Goal: Task Accomplishment & Management: Use online tool/utility

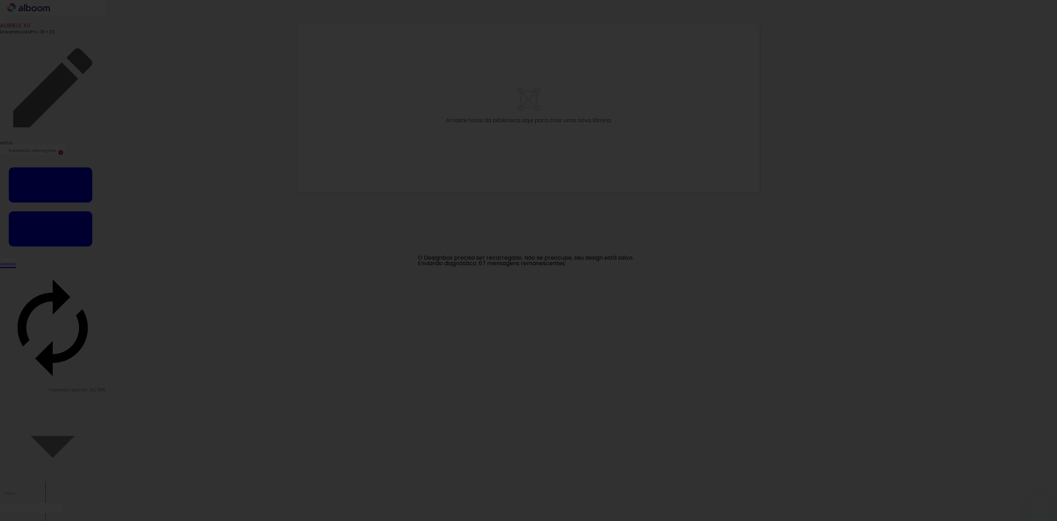
click at [466, 292] on iron-overlay-backdrop at bounding box center [528, 260] width 1057 height 521
click at [350, 406] on iron-overlay-backdrop at bounding box center [528, 260] width 1057 height 521
click at [289, 424] on iron-overlay-backdrop at bounding box center [528, 260] width 1057 height 521
click at [508, 314] on iron-overlay-backdrop at bounding box center [528, 260] width 1057 height 521
click at [922, 143] on iron-overlay-backdrop at bounding box center [528, 260] width 1057 height 521
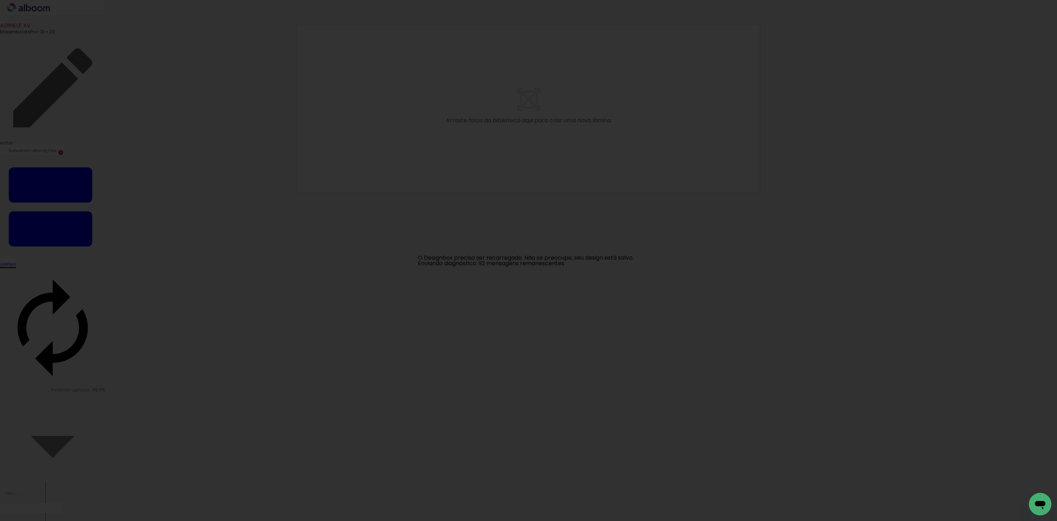
click at [942, 77] on iron-overlay-backdrop at bounding box center [528, 260] width 1057 height 521
click at [653, 487] on iron-overlay-backdrop at bounding box center [528, 260] width 1057 height 521
click at [566, 212] on iron-overlay-backdrop at bounding box center [528, 260] width 1057 height 521
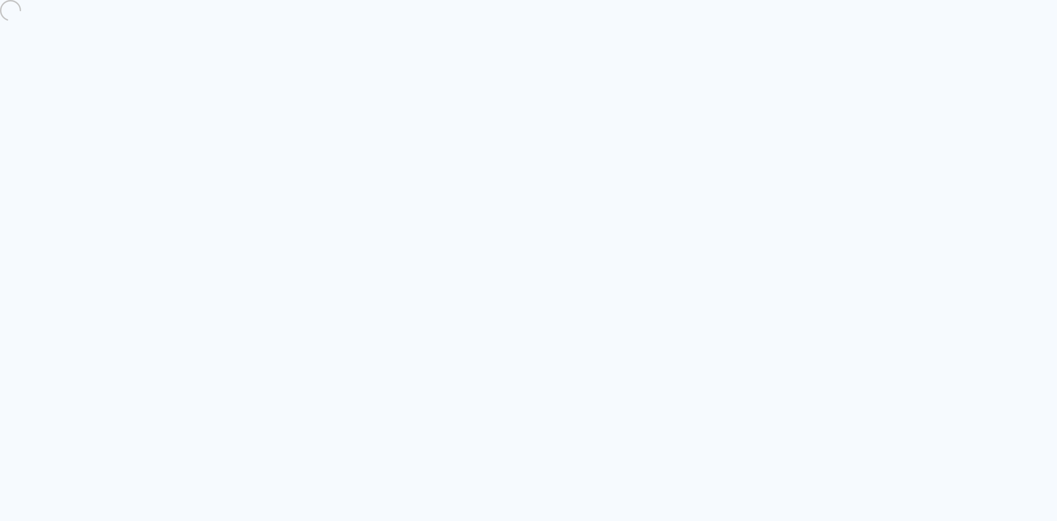
click at [364, 155] on quentale-directory at bounding box center [528, 260] width 1057 height 521
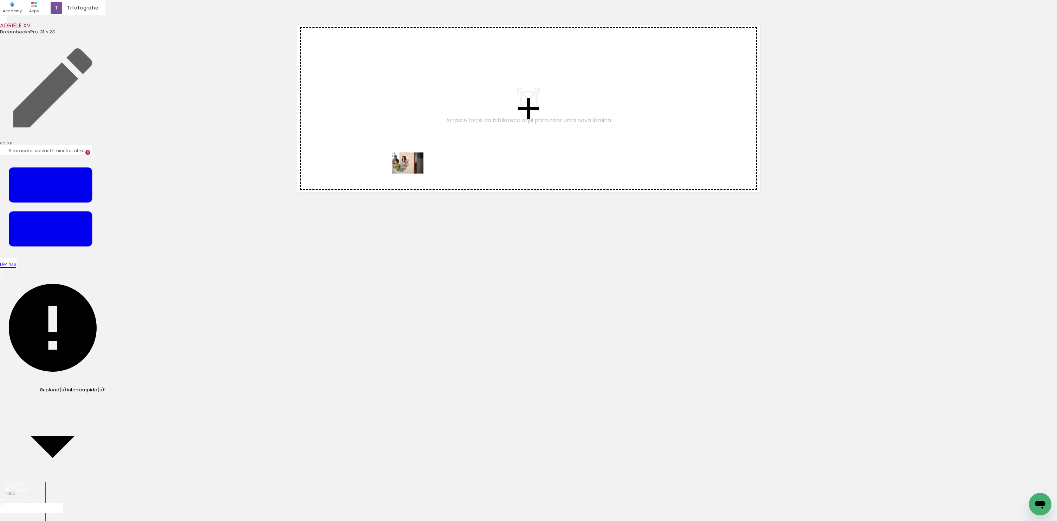
drag, startPoint x: 76, startPoint y: 501, endPoint x: 412, endPoint y: 174, distance: 469.1
click at [413, 174] on quentale-workspace at bounding box center [528, 260] width 1057 height 521
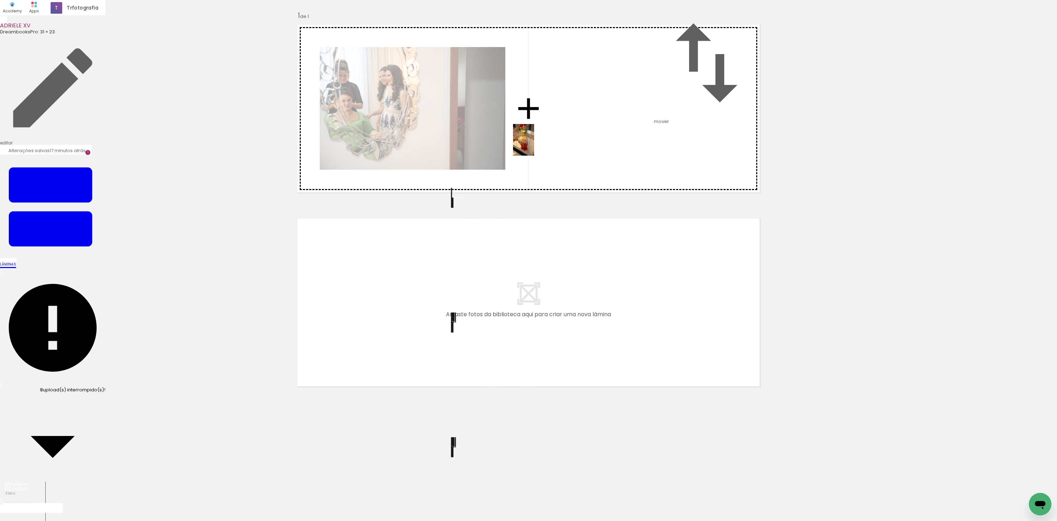
drag, startPoint x: 119, startPoint y: 498, endPoint x: 534, endPoint y: 146, distance: 543.6
click at [534, 146] on quentale-workspace at bounding box center [528, 260] width 1057 height 521
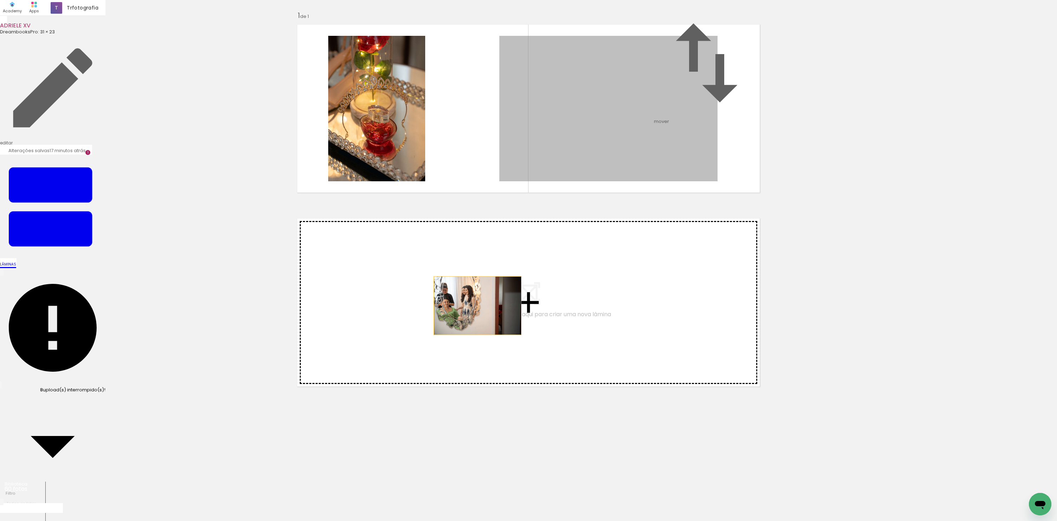
drag, startPoint x: 528, startPoint y: 162, endPoint x: 477, endPoint y: 341, distance: 186.2
click at [477, 341] on div "Inserir lâmina 1 de 1" at bounding box center [528, 196] width 1057 height 388
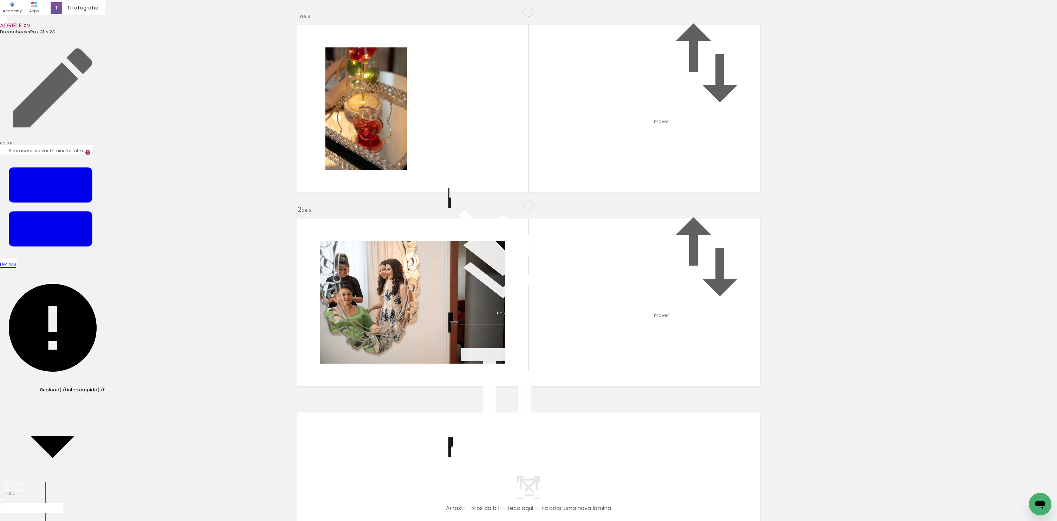
scroll to position [82, 0]
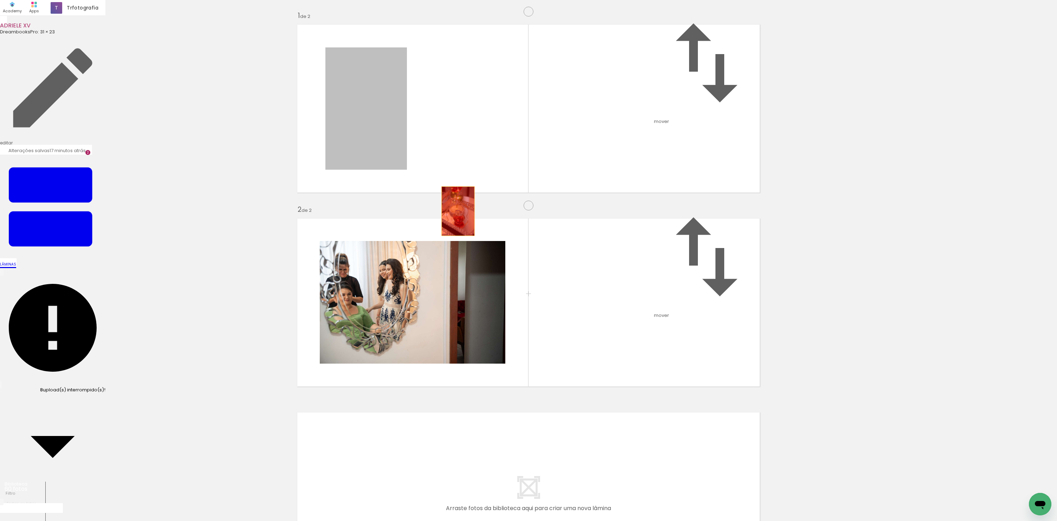
drag, startPoint x: 398, startPoint y: 86, endPoint x: 517, endPoint y: 292, distance: 237.1
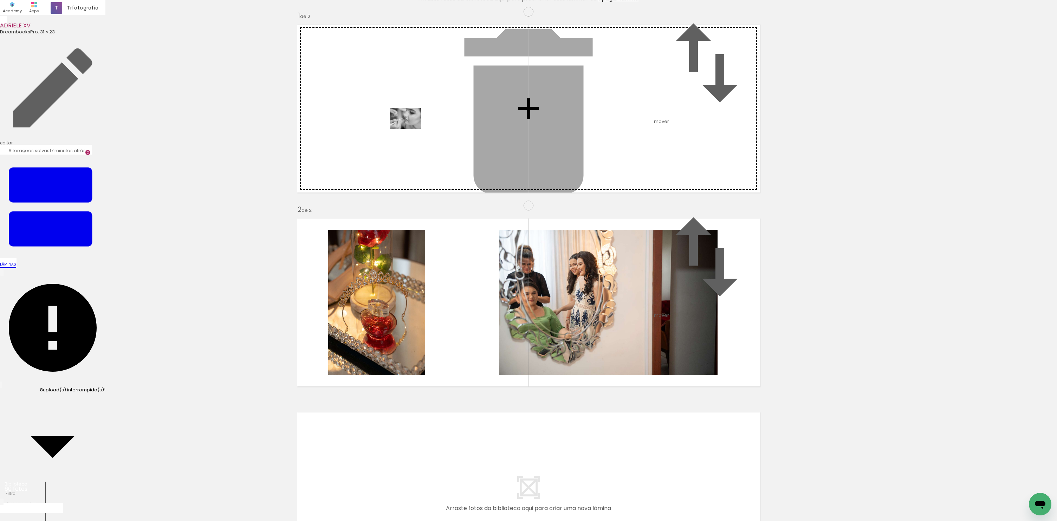
drag, startPoint x: 227, startPoint y: 495, endPoint x: 412, endPoint y: 127, distance: 412.3
click at [412, 127] on quentale-workspace at bounding box center [528, 260] width 1057 height 521
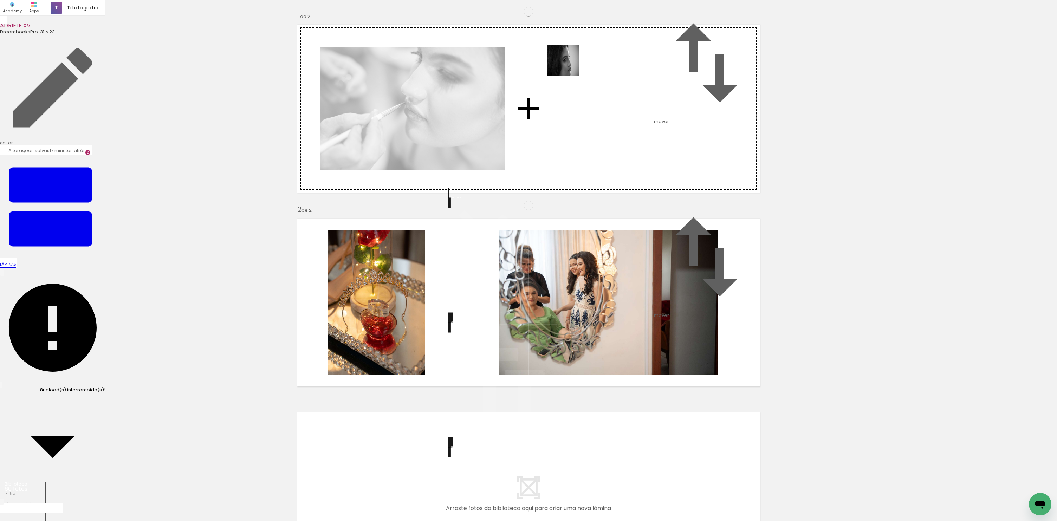
drag, startPoint x: 311, startPoint y: 321, endPoint x: 571, endPoint y: 63, distance: 366.5
click at [571, 63] on quentale-workspace at bounding box center [528, 260] width 1057 height 521
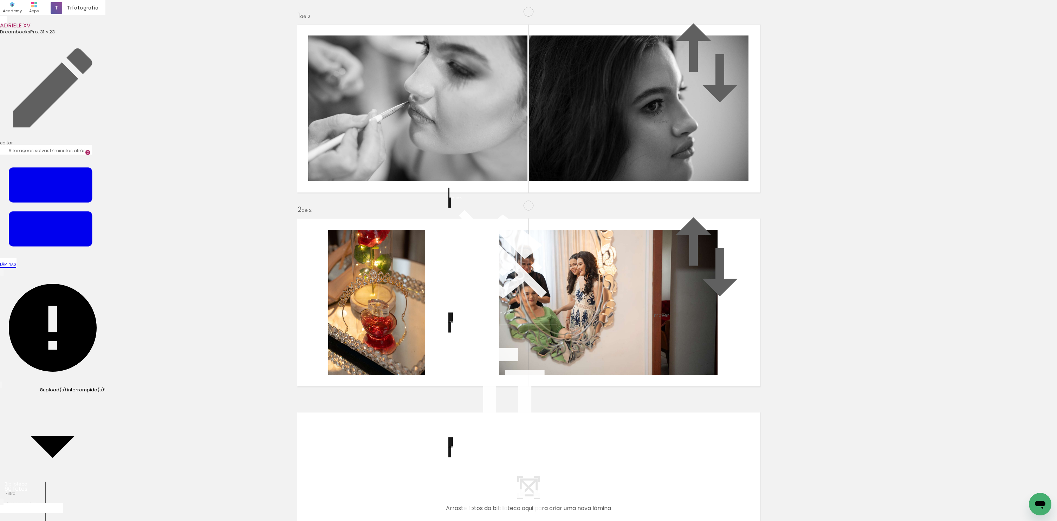
scroll to position [0, 0]
click at [501, 461] on div at bounding box center [498, 463] width 7 height 5
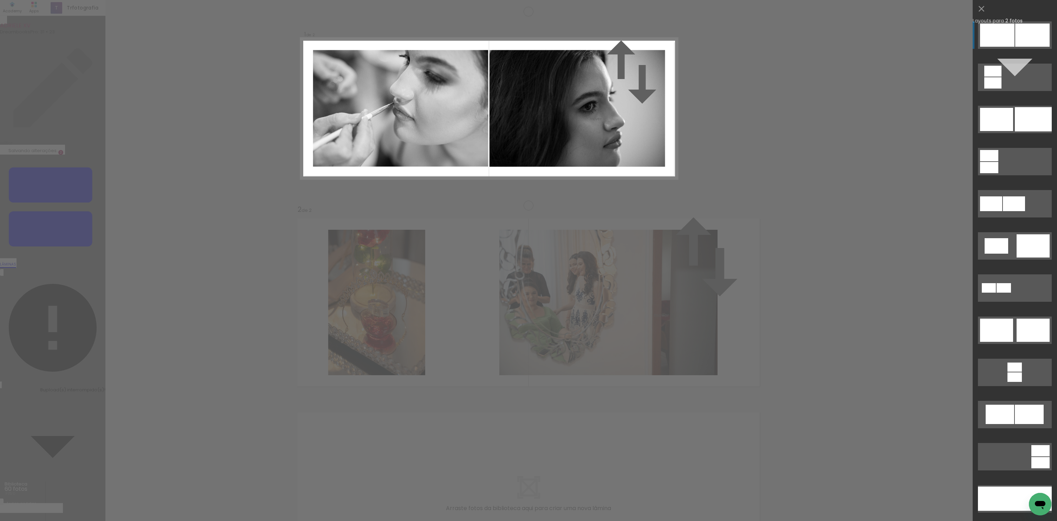
click at [1015, 30] on div at bounding box center [1032, 35] width 34 height 23
click at [1011, 36] on div at bounding box center [997, 35] width 34 height 23
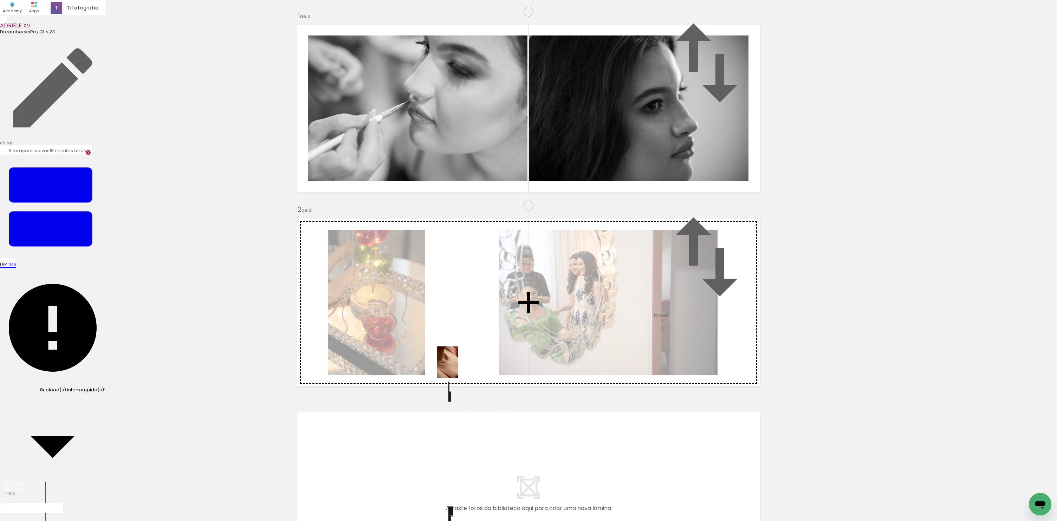
drag, startPoint x: 379, startPoint y: 423, endPoint x: 458, endPoint y: 368, distance: 96.8
click at [458, 368] on quentale-workspace at bounding box center [528, 260] width 1057 height 521
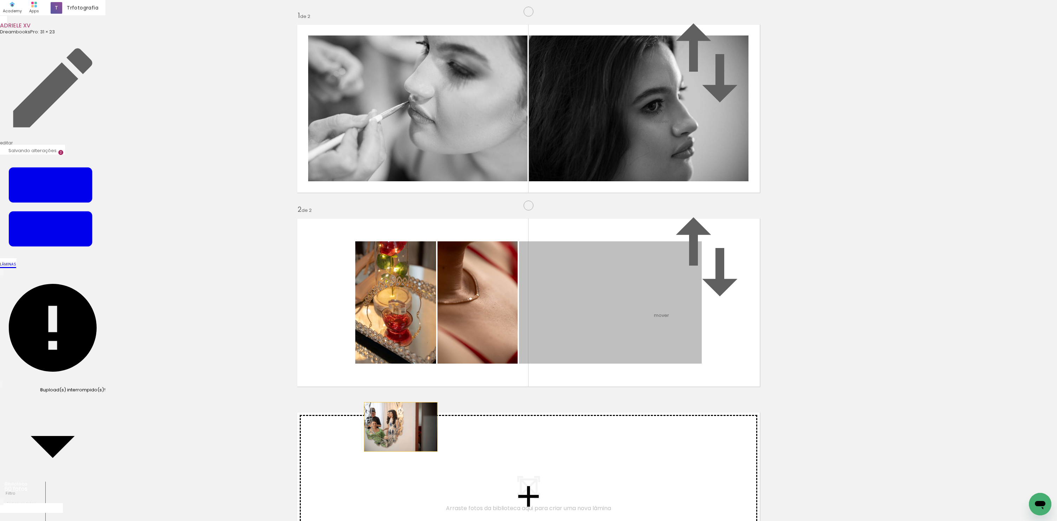
drag, startPoint x: 558, startPoint y: 358, endPoint x: 398, endPoint y: 462, distance: 191.2
click at [398, 462] on div "Inserir lâmina 1 de 2 Inserir lâmina 2 de 2" at bounding box center [528, 293] width 1057 height 582
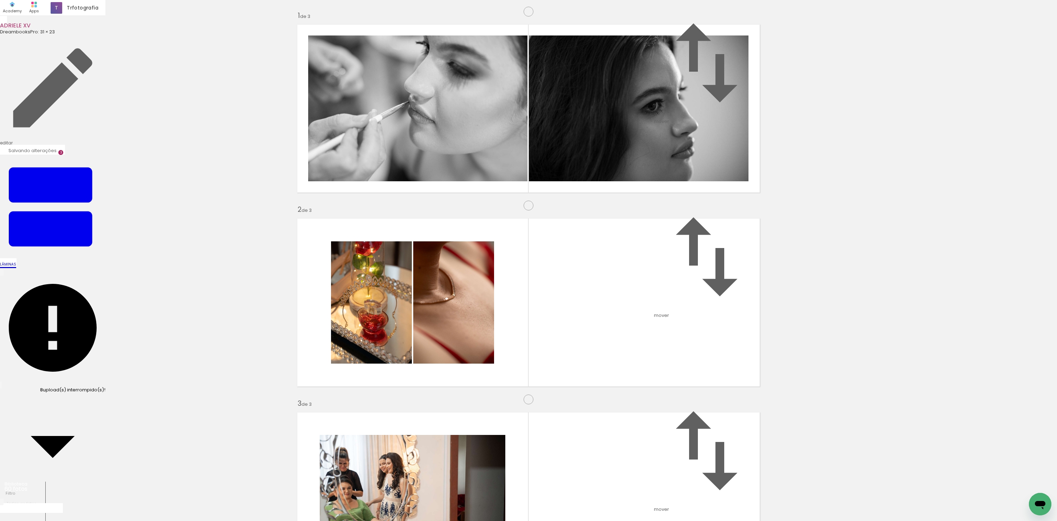
scroll to position [187, 0]
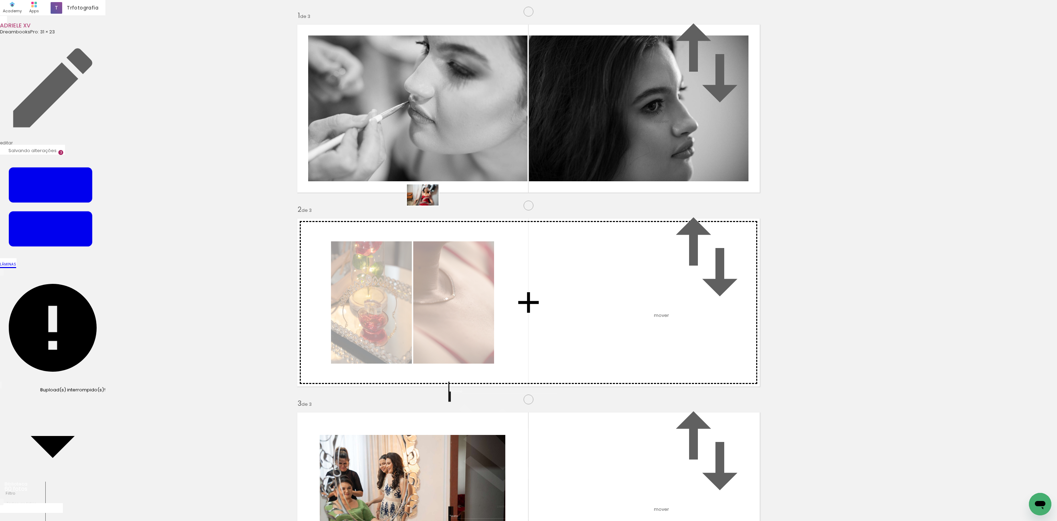
drag, startPoint x: 186, startPoint y: 500, endPoint x: 477, endPoint y: 178, distance: 433.8
click at [449, 181] on quentale-workspace at bounding box center [528, 260] width 1057 height 521
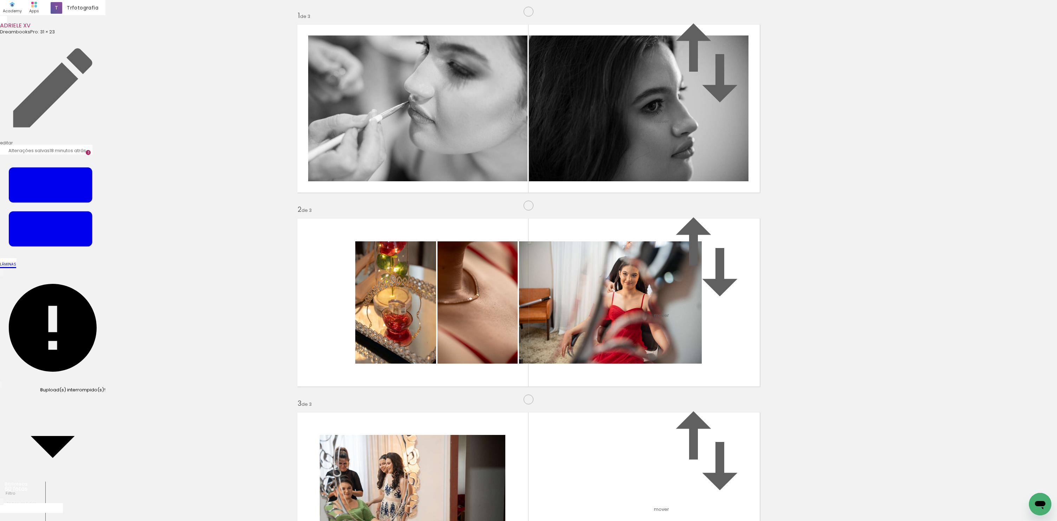
scroll to position [166, 0]
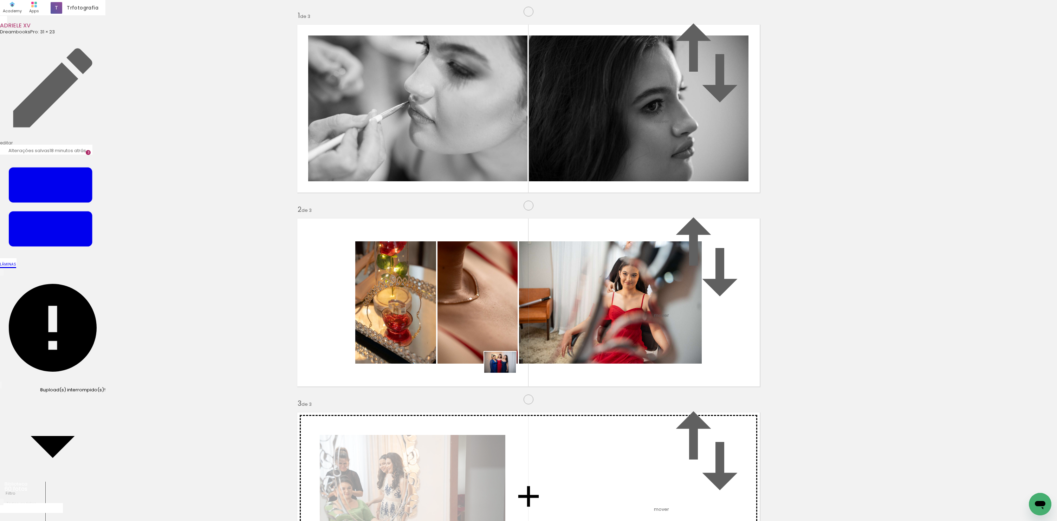
drag, startPoint x: 468, startPoint y: 502, endPoint x: 506, endPoint y: 373, distance: 134.7
click at [505, 373] on quentale-workspace at bounding box center [528, 260] width 1057 height 521
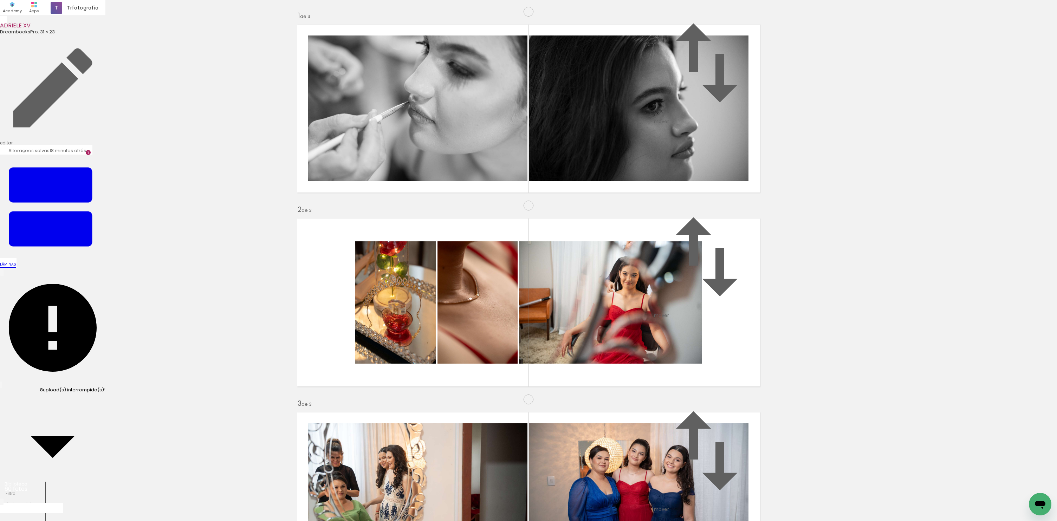
scroll to position [362, 0]
click at [343, 423] on quentale-workspace at bounding box center [528, 260] width 1057 height 521
drag, startPoint x: 356, startPoint y: 499, endPoint x: 420, endPoint y: 272, distance: 235.9
click at [420, 272] on quentale-workspace at bounding box center [528, 260] width 1057 height 521
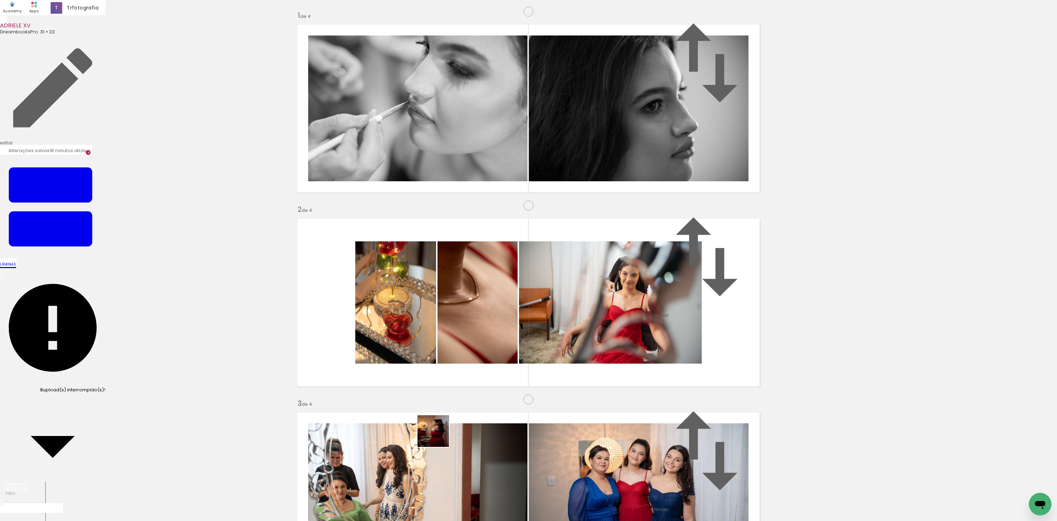
drag, startPoint x: 438, startPoint y: 436, endPoint x: 531, endPoint y: 316, distance: 152.1
click at [533, 314] on quentale-workspace at bounding box center [528, 260] width 1057 height 521
drag, startPoint x: 428, startPoint y: 495, endPoint x: 470, endPoint y: 281, distance: 218.7
click at [469, 282] on quentale-workspace at bounding box center [528, 260] width 1057 height 521
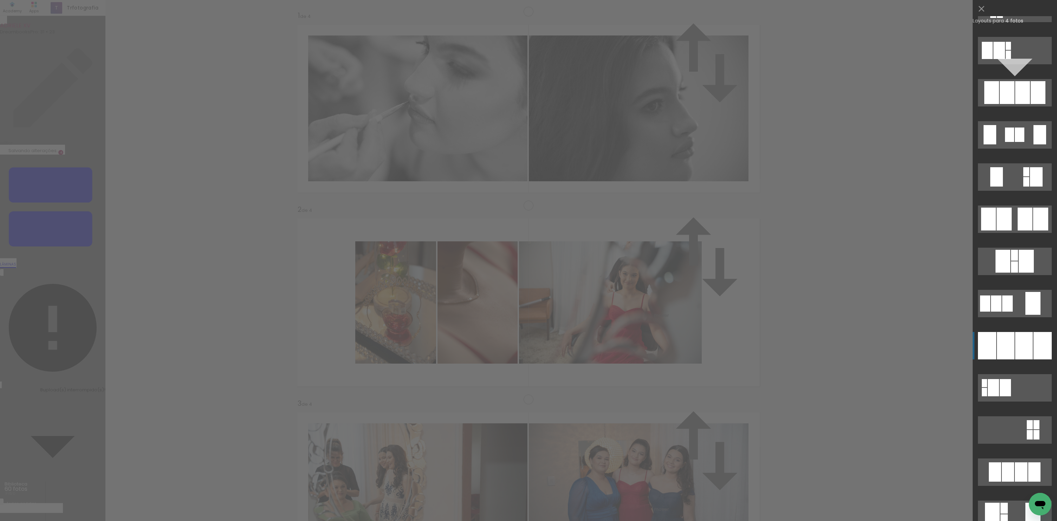
scroll to position [454, 0]
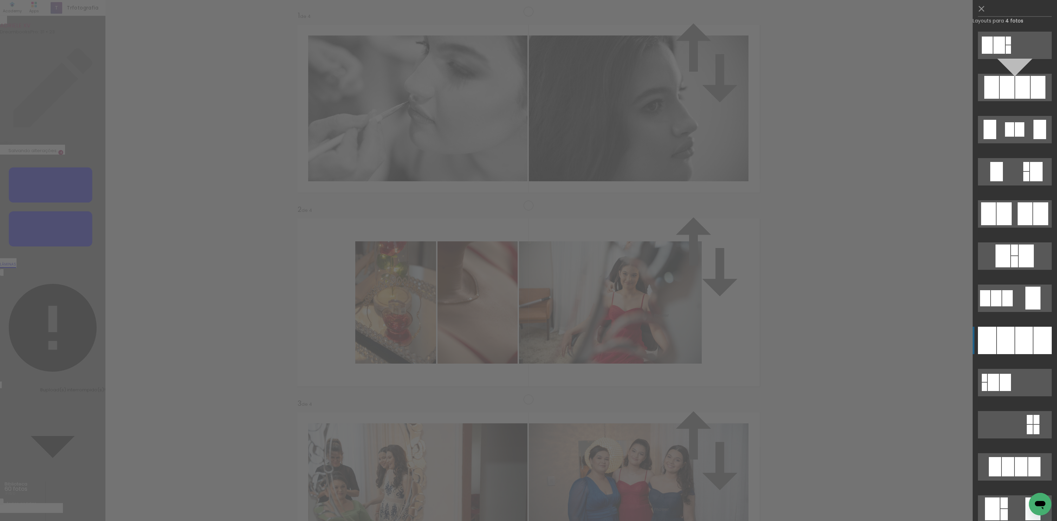
click at [1021, 347] on div at bounding box center [1024, 340] width 18 height 27
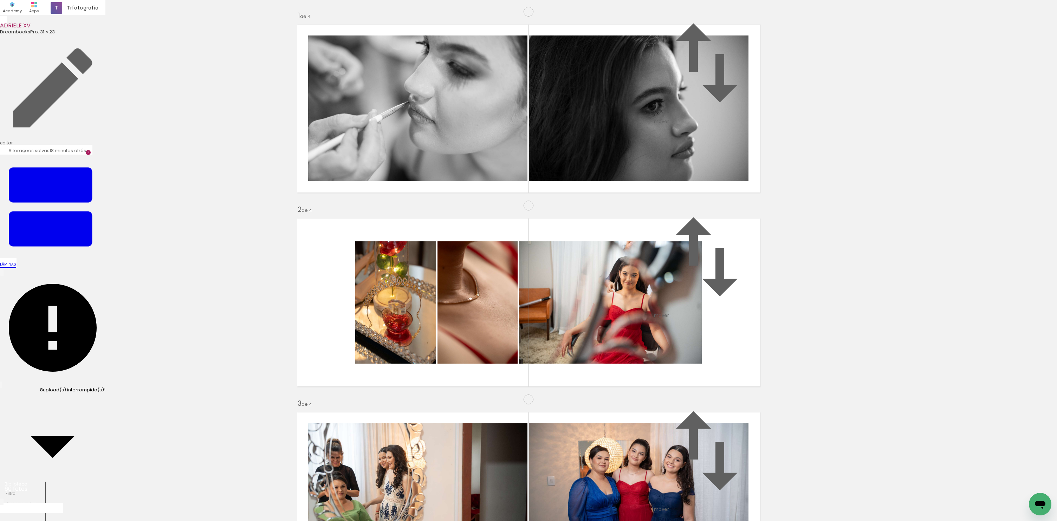
scroll to position [0, 0]
click at [465, 394] on quentale-workspace at bounding box center [528, 260] width 1057 height 521
drag, startPoint x: 793, startPoint y: 501, endPoint x: 532, endPoint y: 255, distance: 358.4
click at [532, 255] on quentale-workspace at bounding box center [528, 260] width 1057 height 521
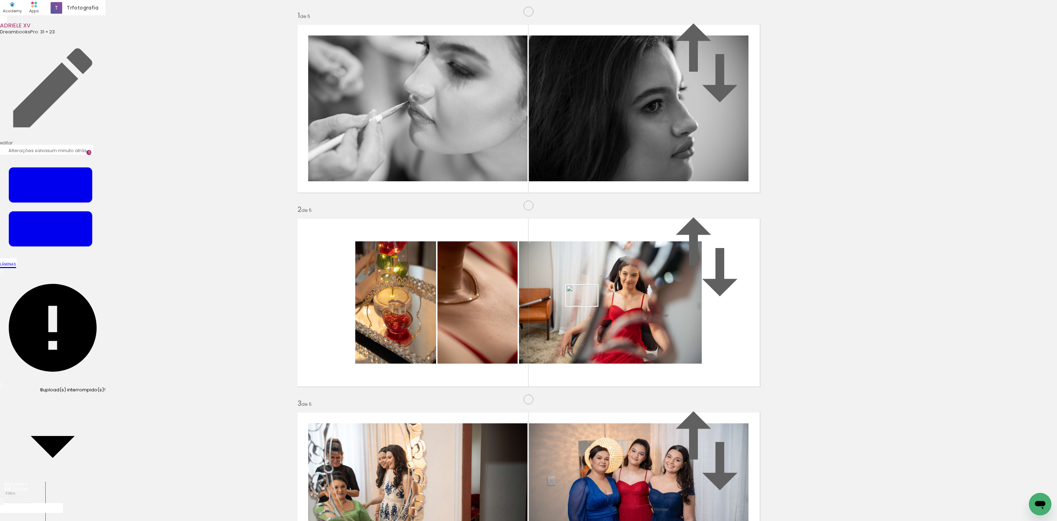
drag, startPoint x: 857, startPoint y: 493, endPoint x: 583, endPoint y: 306, distance: 331.7
click at [583, 306] on quentale-workspace at bounding box center [528, 260] width 1057 height 521
drag, startPoint x: 907, startPoint y: 498, endPoint x: 677, endPoint y: 306, distance: 298.9
click at [677, 306] on quentale-workspace at bounding box center [528, 260] width 1057 height 521
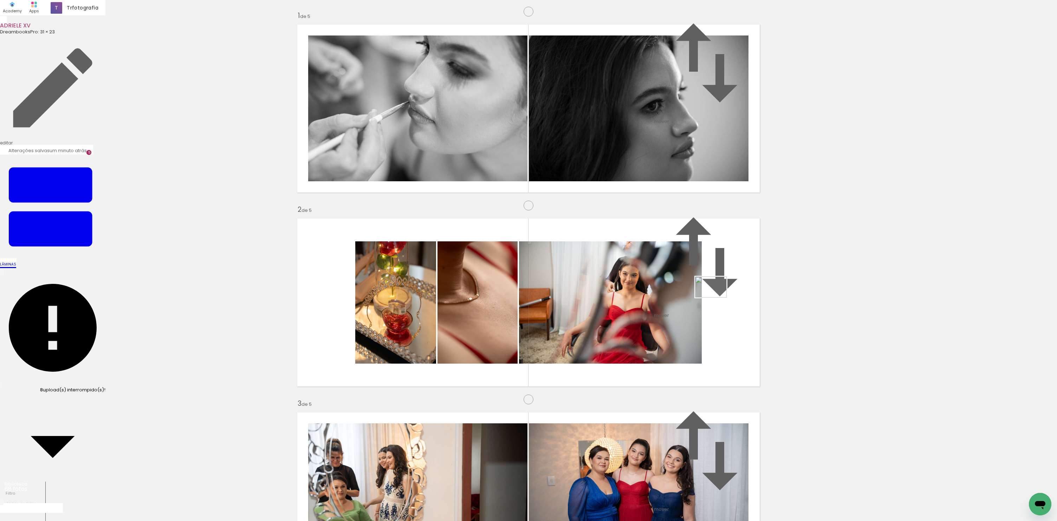
drag, startPoint x: 984, startPoint y: 497, endPoint x: 716, endPoint y: 297, distance: 334.7
click at [716, 297] on quentale-workspace at bounding box center [528, 260] width 1057 height 521
click at [536, 275] on quentale-workspace at bounding box center [528, 260] width 1057 height 521
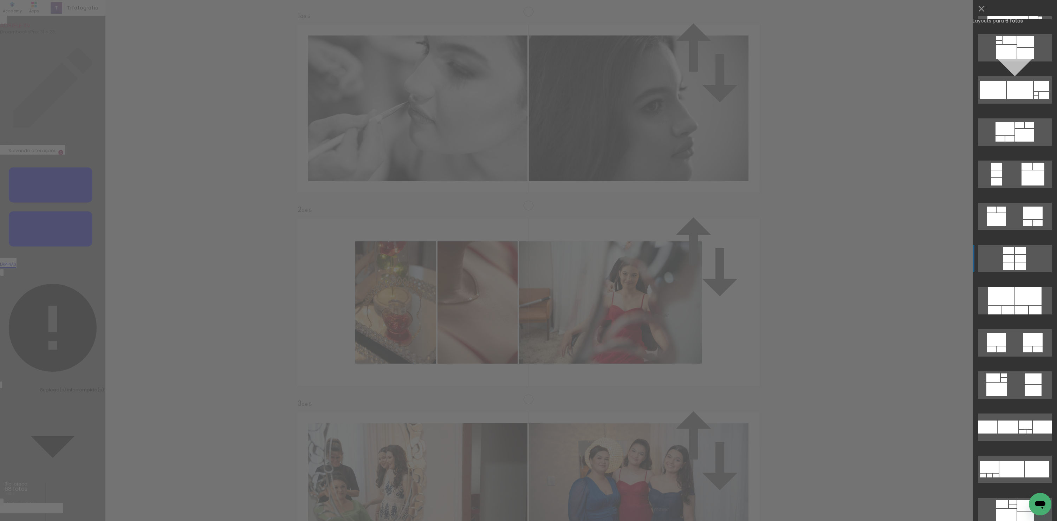
scroll to position [2108, 0]
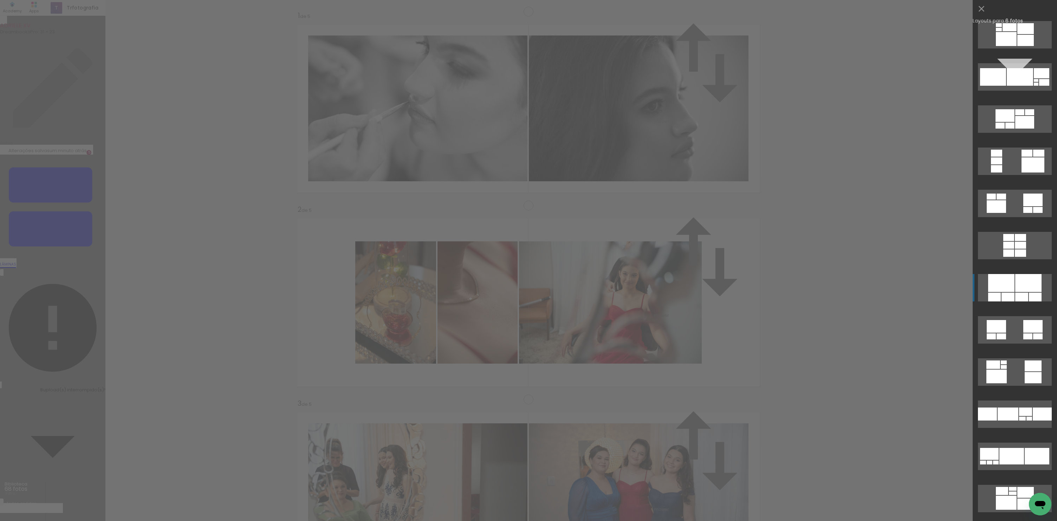
click at [1009, 289] on div at bounding box center [1001, 283] width 26 height 18
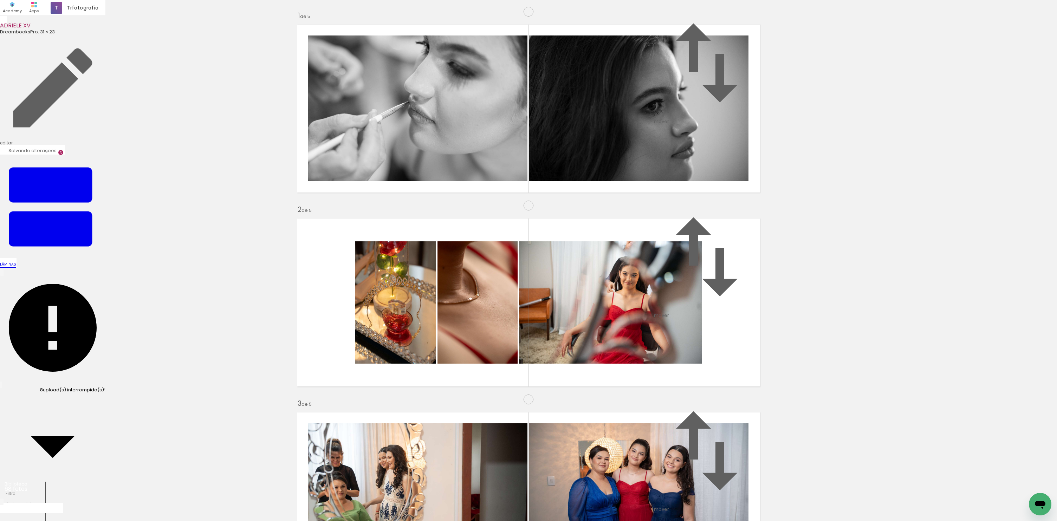
drag, startPoint x: 469, startPoint y: 306, endPoint x: 414, endPoint y: 227, distance: 97.1
click at [0, 0] on slot at bounding box center [0, 0] width 0 height 0
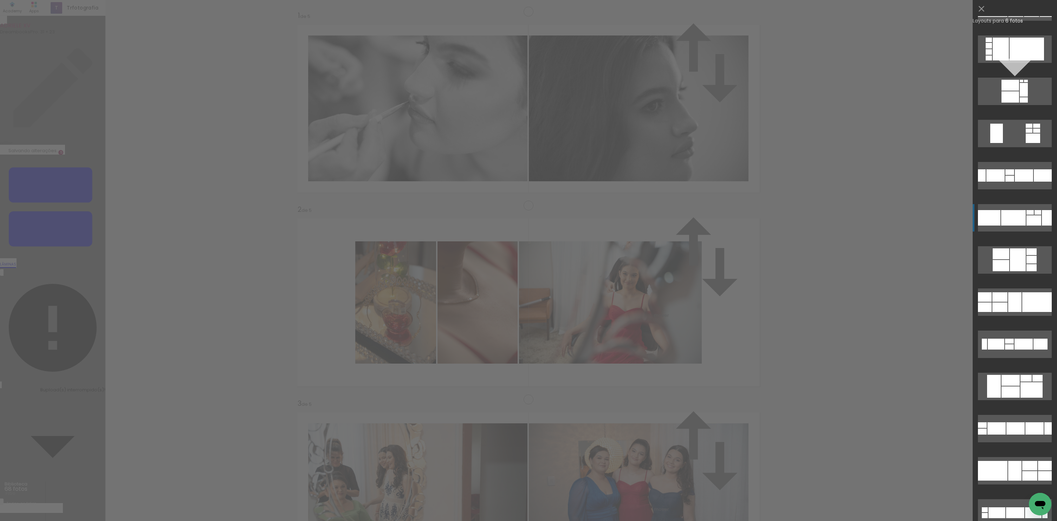
scroll to position [6776, 0]
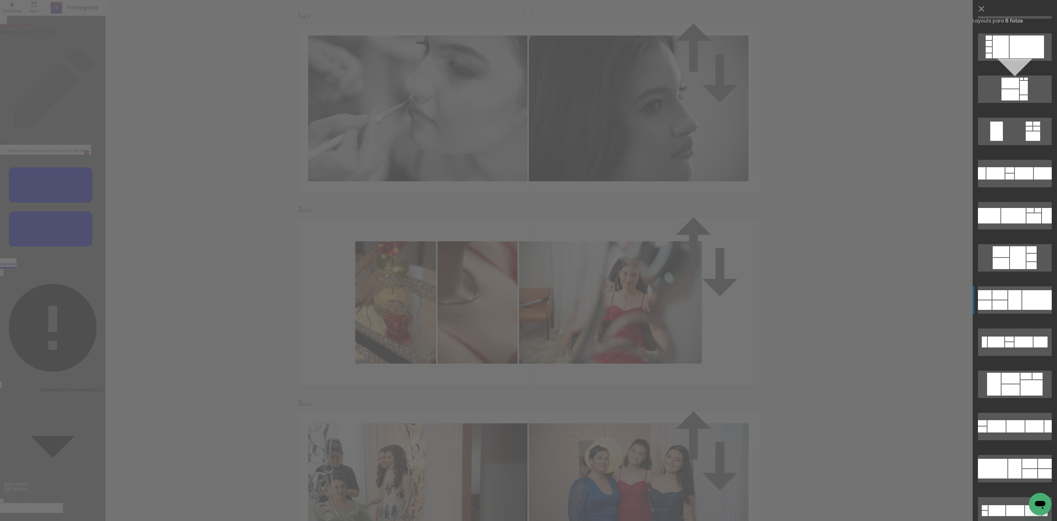
click at [1017, 303] on div at bounding box center [1014, 300] width 13 height 20
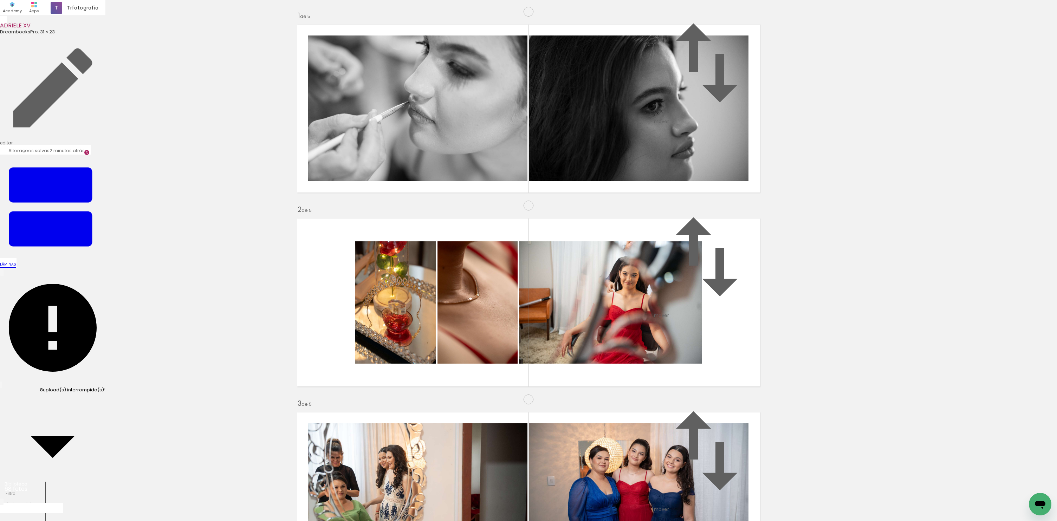
scroll to position [0, 0]
click at [463, 395] on quentale-workspace at bounding box center [528, 260] width 1057 height 521
drag, startPoint x: 594, startPoint y: 500, endPoint x: 426, endPoint y: 280, distance: 277.2
click at [425, 277] on quentale-workspace at bounding box center [528, 260] width 1057 height 521
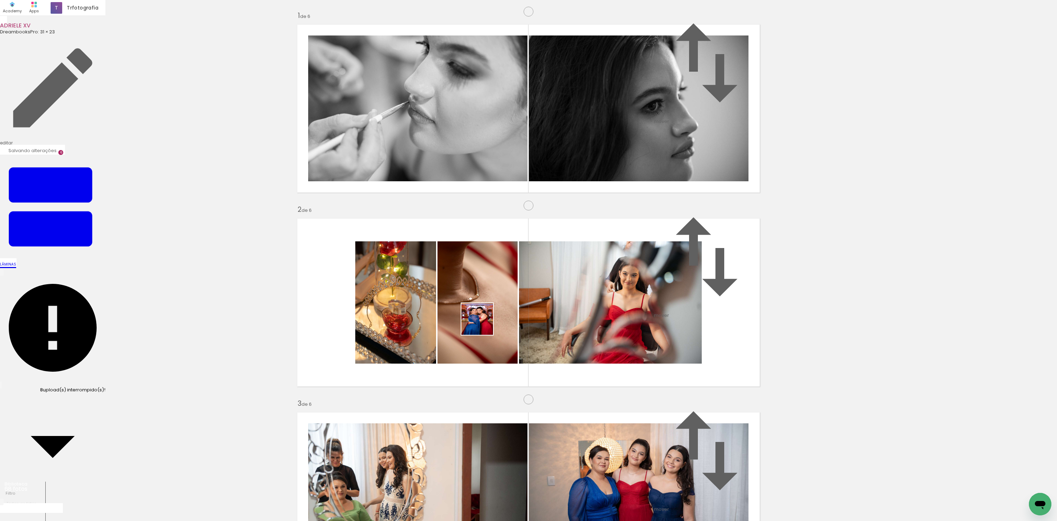
drag, startPoint x: 482, startPoint y: 324, endPoint x: 469, endPoint y: 309, distance: 20.2
click at [469, 309] on quentale-workspace at bounding box center [528, 260] width 1057 height 521
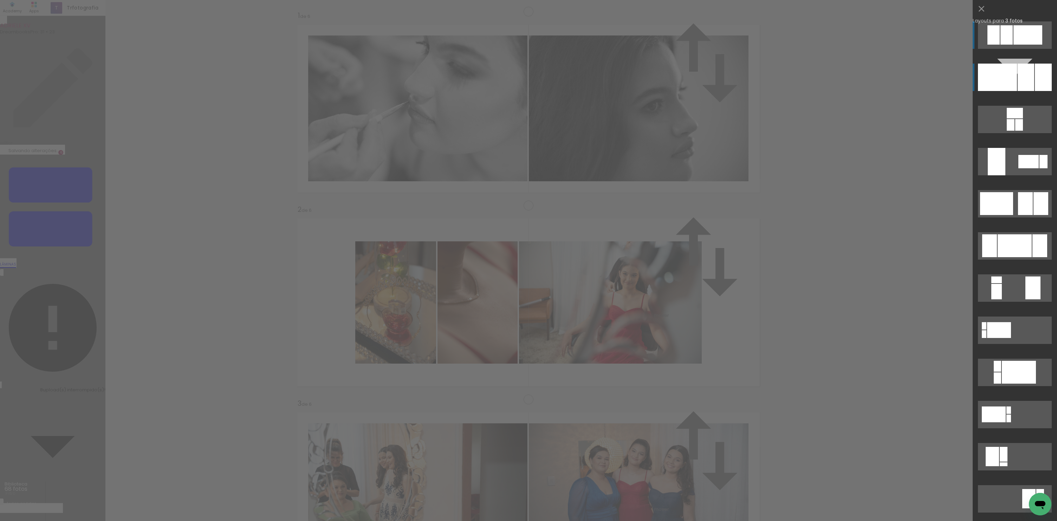
scroll to position [857, 0]
click at [1018, 84] on div at bounding box center [1026, 77] width 17 height 27
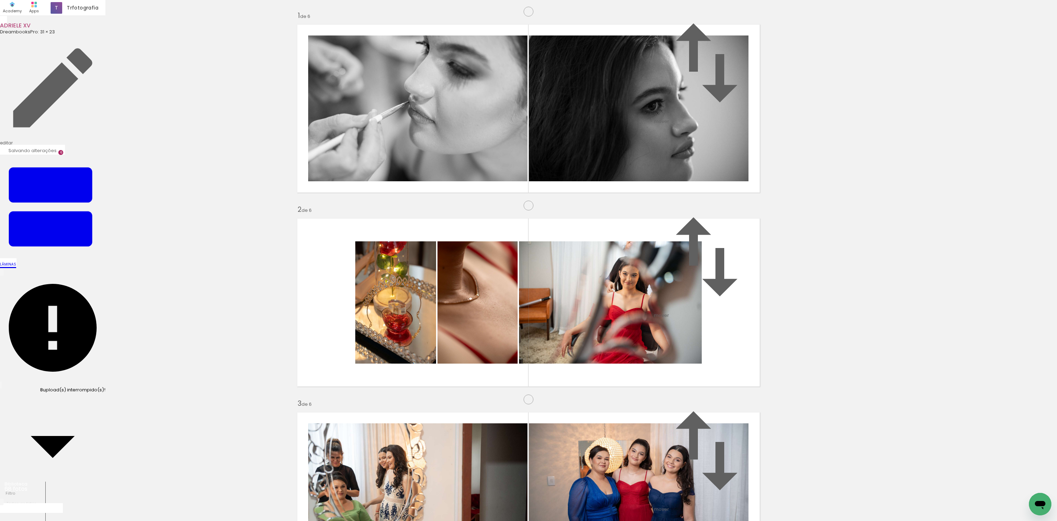
scroll to position [943, 0]
drag, startPoint x: 667, startPoint y: 502, endPoint x: 523, endPoint y: 400, distance: 176.5
click at [523, 400] on quentale-workspace at bounding box center [528, 260] width 1057 height 521
click at [580, 289] on quentale-workspace at bounding box center [528, 260] width 1057 height 521
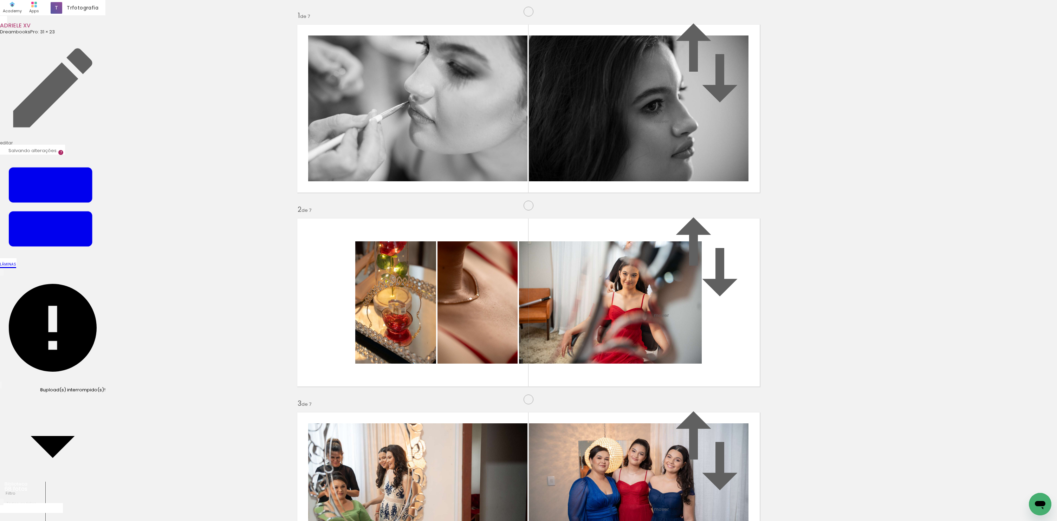
scroll to position [1137, 0]
drag, startPoint x: 732, startPoint y: 487, endPoint x: 499, endPoint y: 361, distance: 264.8
click at [499, 361] on quentale-workspace at bounding box center [528, 260] width 1057 height 521
click at [513, 324] on quentale-workspace at bounding box center [528, 260] width 1057 height 521
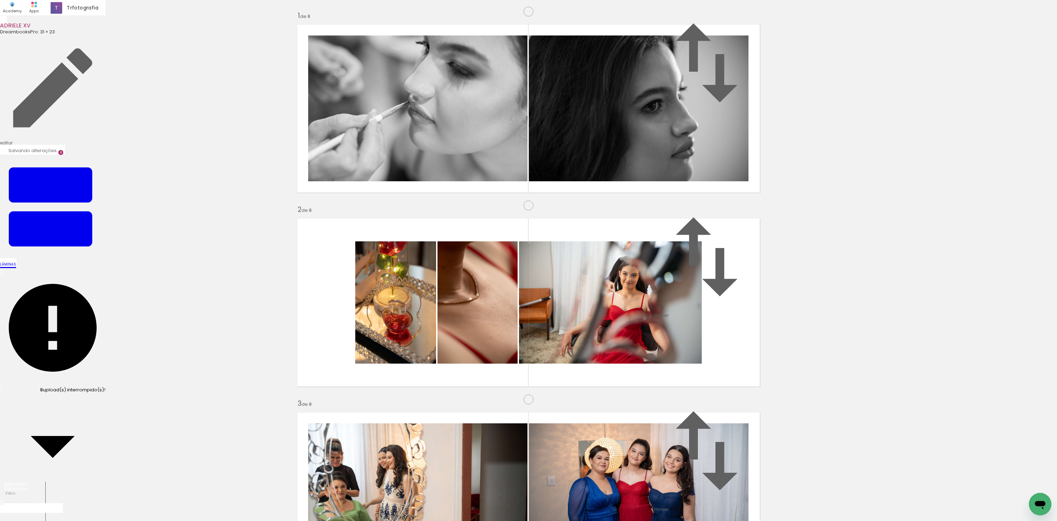
scroll to position [1026, 0]
drag, startPoint x: 554, startPoint y: 317, endPoint x: 751, endPoint y: 317, distance: 197.1
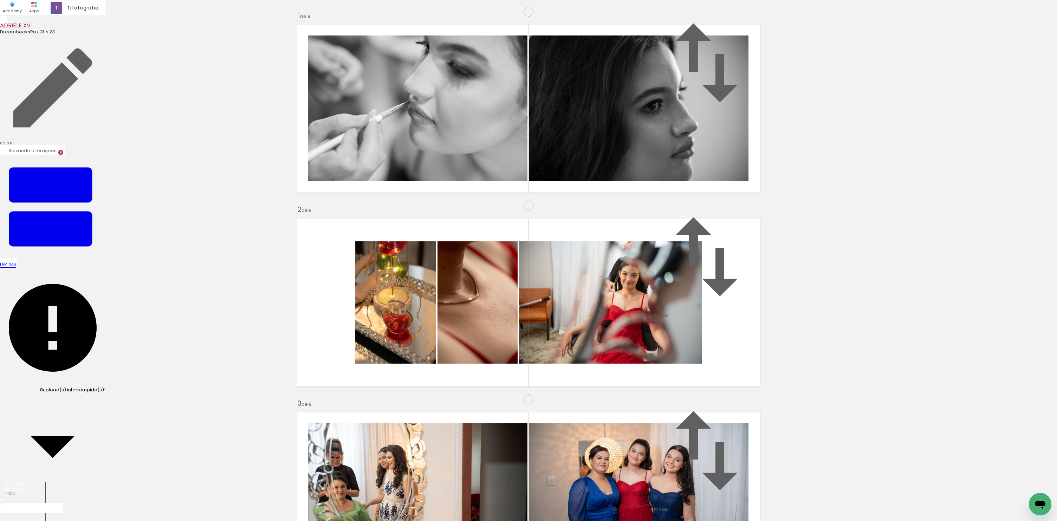
drag, startPoint x: 363, startPoint y: 307, endPoint x: 873, endPoint y: 246, distance: 514.2
drag, startPoint x: 704, startPoint y: 248, endPoint x: 761, endPoint y: 224, distance: 60.9
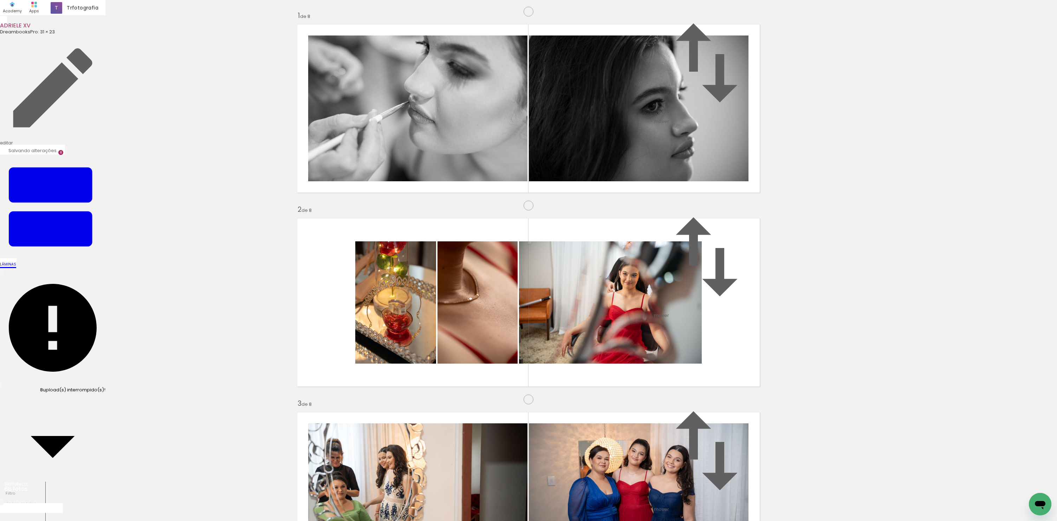
drag, startPoint x: 480, startPoint y: 241, endPoint x: 944, endPoint y: 216, distance: 464.4
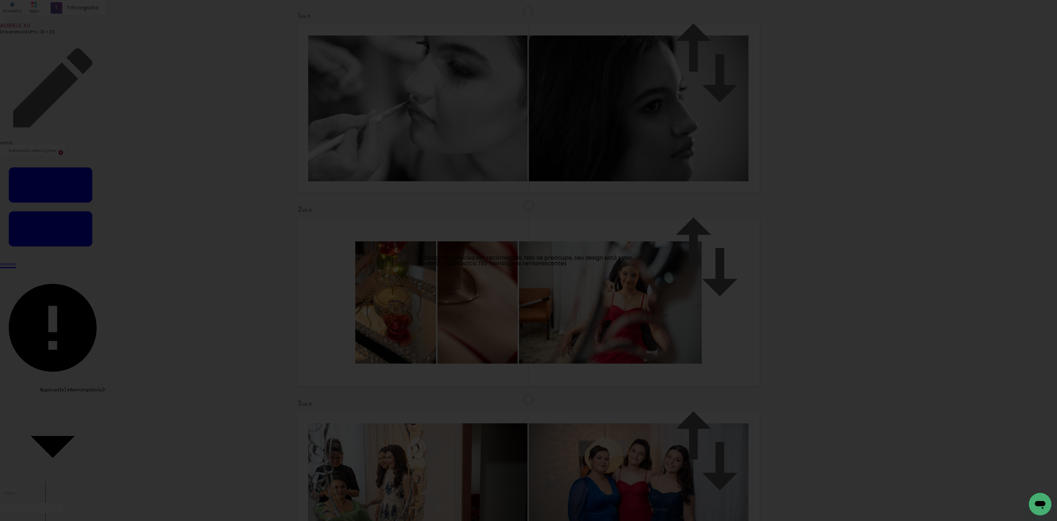
scroll to position [851, 0]
click at [664, 256] on iron-overlay-backdrop at bounding box center [528, 260] width 1057 height 521
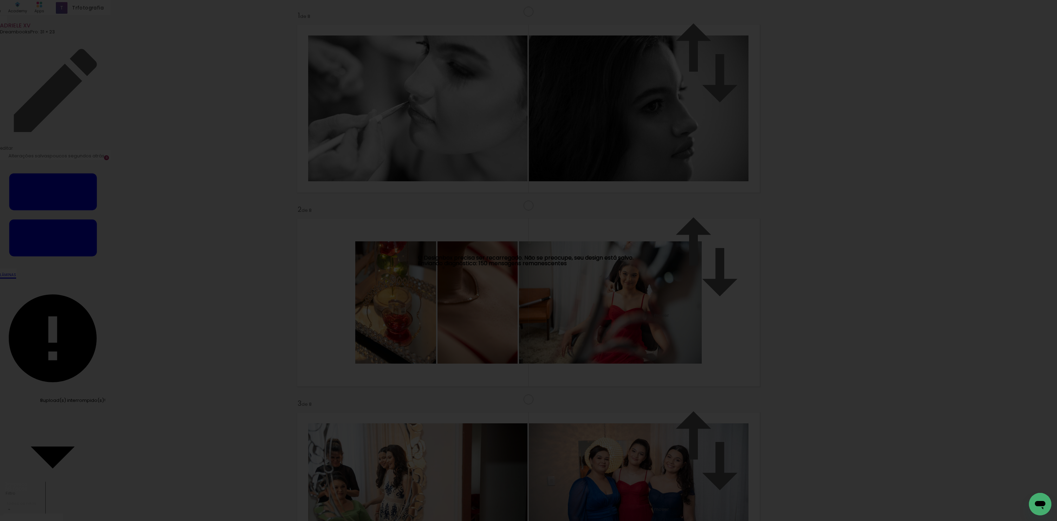
click at [773, 304] on iron-overlay-backdrop at bounding box center [528, 260] width 1057 height 521
click at [836, 239] on iron-overlay-backdrop at bounding box center [528, 260] width 1057 height 521
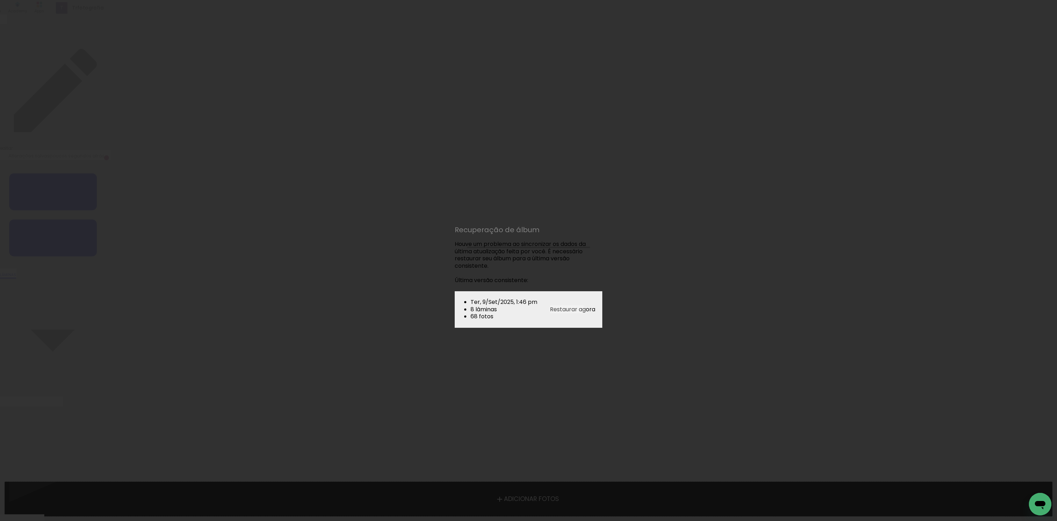
click at [558, 313] on paper-button "Restaurar agora" at bounding box center [572, 309] width 45 height 8
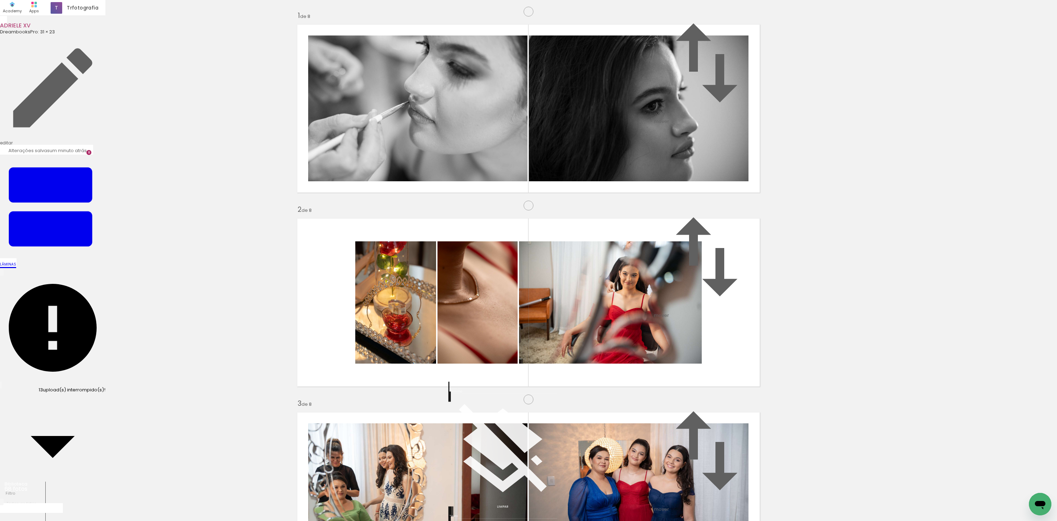
scroll to position [177, 0]
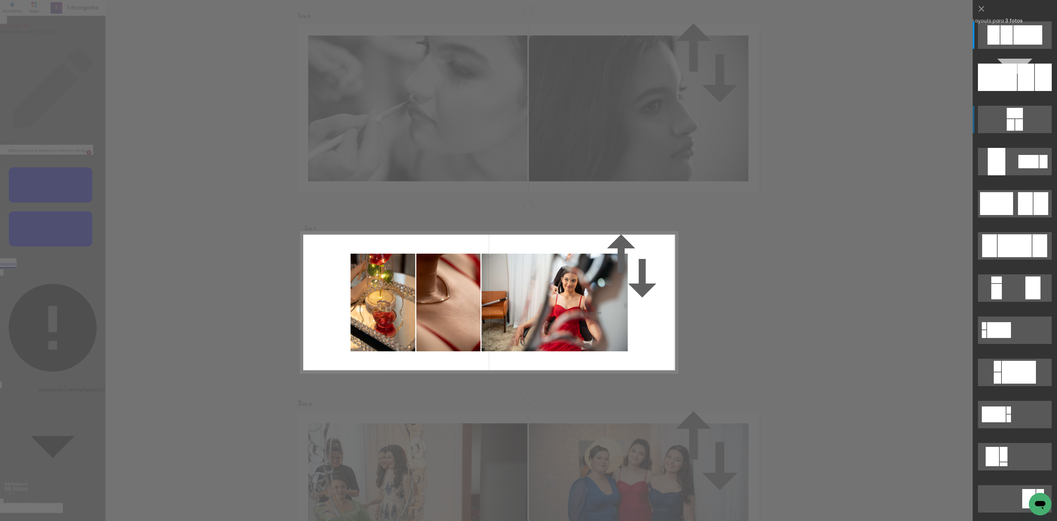
scroll to position [82, 0]
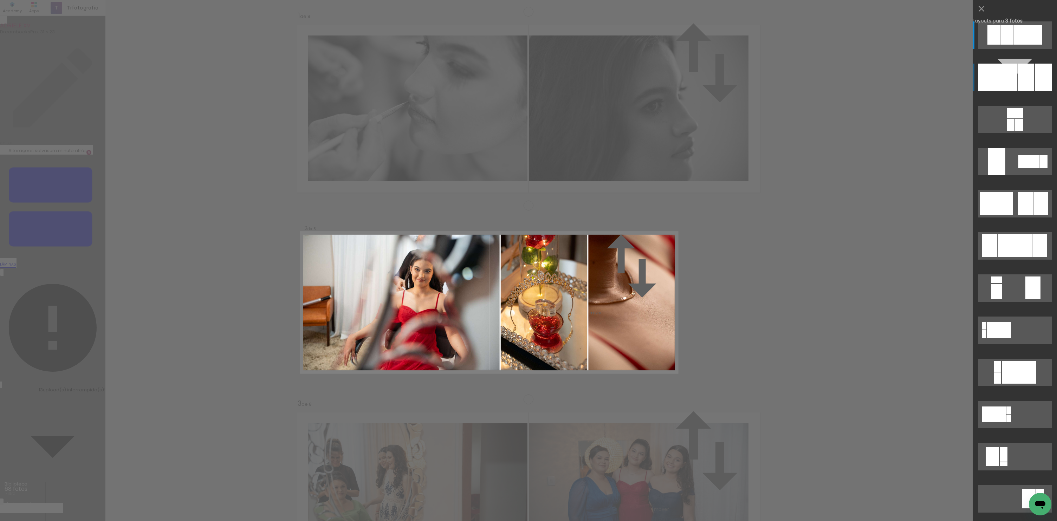
click at [1009, 80] on div at bounding box center [997, 77] width 39 height 27
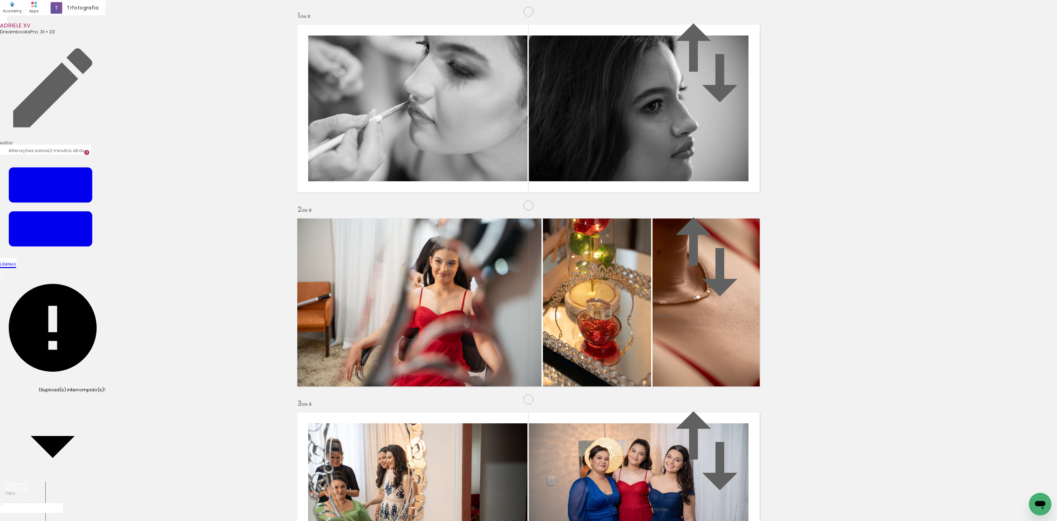
scroll to position [0, 442]
drag, startPoint x: 417, startPoint y: 497, endPoint x: 418, endPoint y: 323, distance: 173.9
click at [418, 323] on quentale-workspace at bounding box center [528, 260] width 1057 height 521
drag, startPoint x: 499, startPoint y: 487, endPoint x: 453, endPoint y: 309, distance: 183.7
click at [453, 309] on quentale-workspace at bounding box center [528, 260] width 1057 height 521
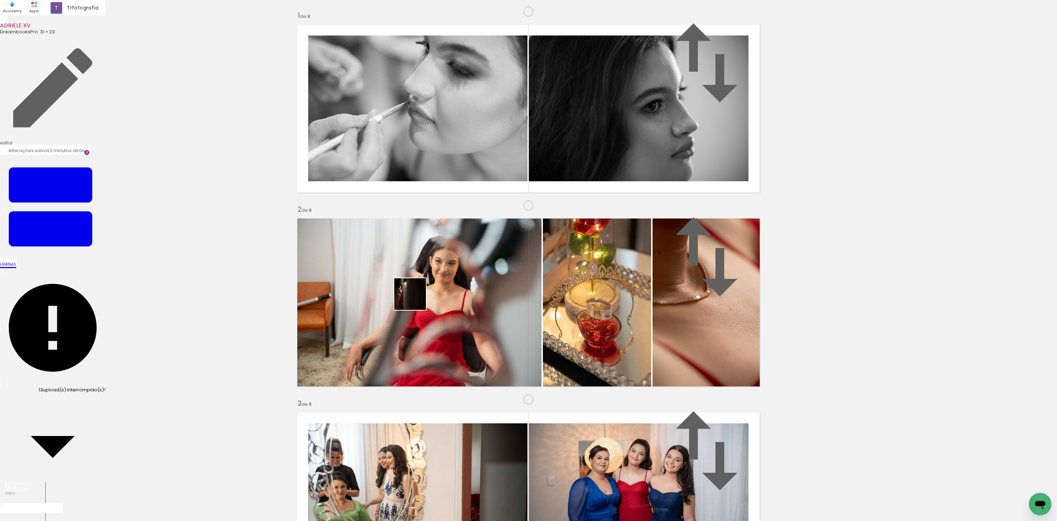
drag, startPoint x: 506, startPoint y: 423, endPoint x: 415, endPoint y: 295, distance: 157.0
click at [415, 295] on quentale-workspace at bounding box center [528, 260] width 1057 height 521
drag, startPoint x: 641, startPoint y: 322, endPoint x: 803, endPoint y: 287, distance: 166.0
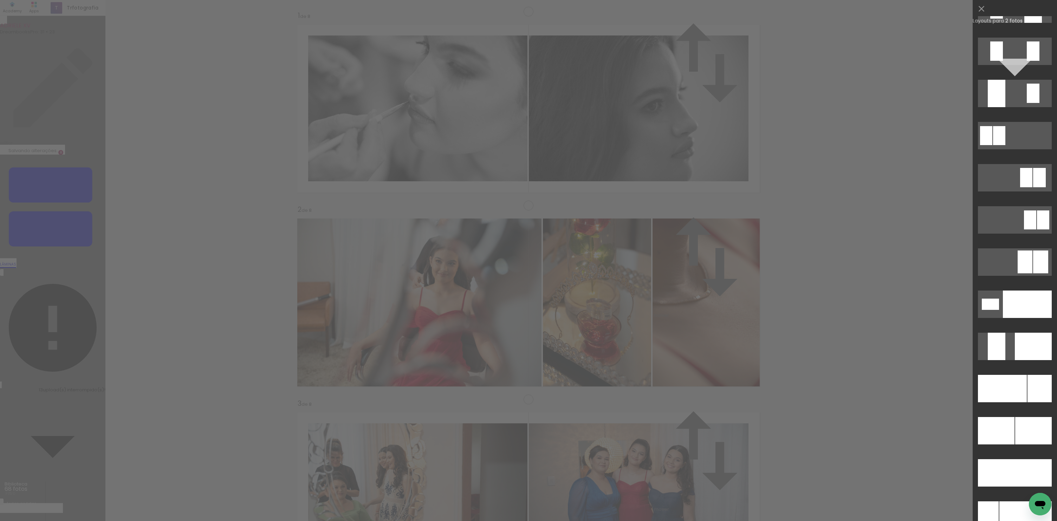
scroll to position [2831, 0]
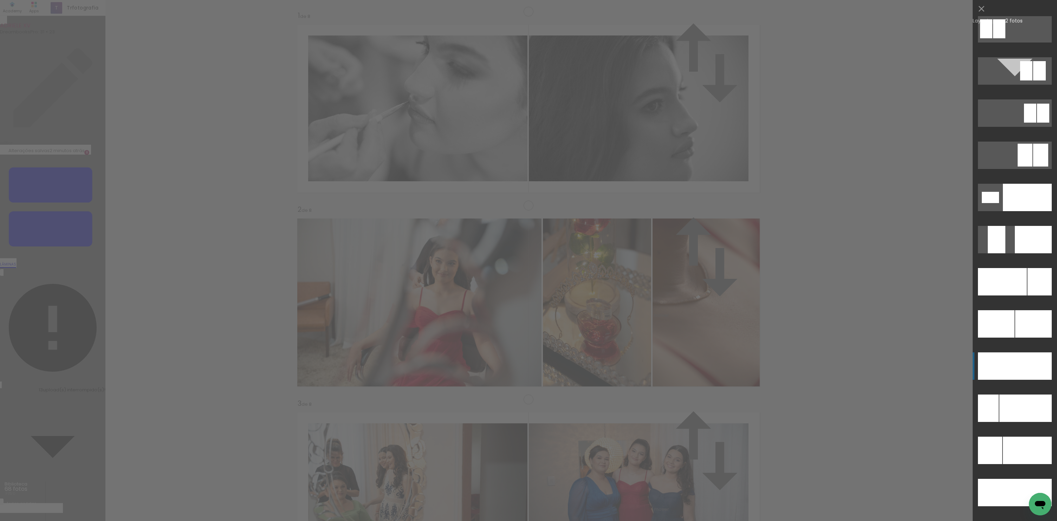
click at [1021, 369] on div at bounding box center [1033, 365] width 37 height 27
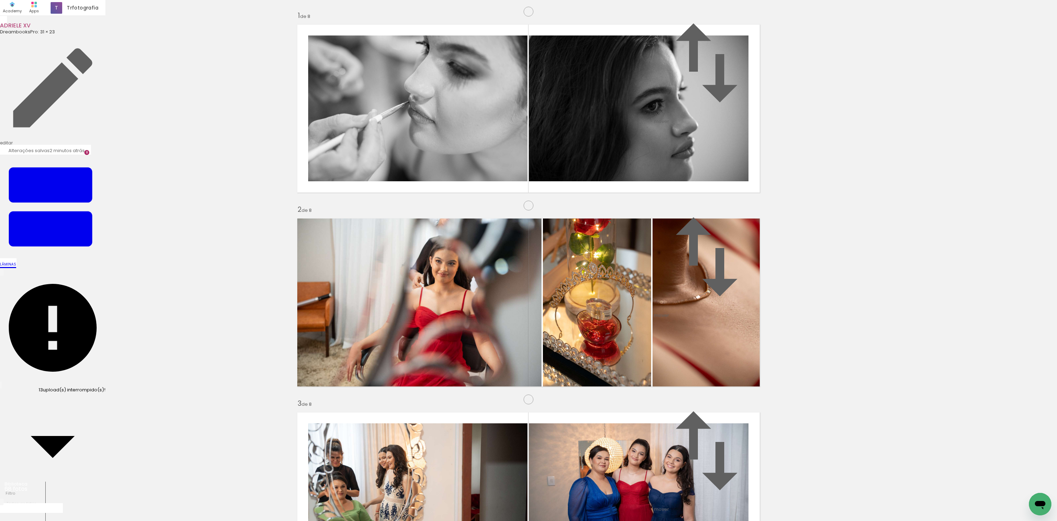
scroll to position [1142, 0]
drag, startPoint x: 417, startPoint y: 495, endPoint x: 392, endPoint y: 367, distance: 130.0
click at [392, 367] on quentale-workspace at bounding box center [528, 260] width 1057 height 521
click at [439, 325] on quentale-workspace at bounding box center [528, 260] width 1057 height 521
drag, startPoint x: 540, startPoint y: 500, endPoint x: 535, endPoint y: 321, distance: 178.2
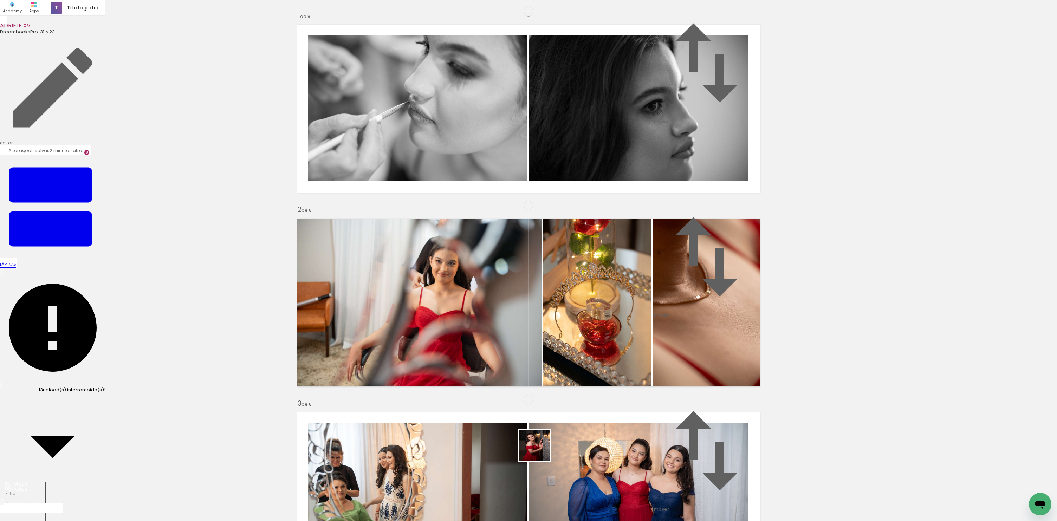
click at [535, 322] on quentale-workspace at bounding box center [528, 260] width 1057 height 521
click at [966, 271] on paper-item "depois da 8" at bounding box center [985, 266] width 39 height 9
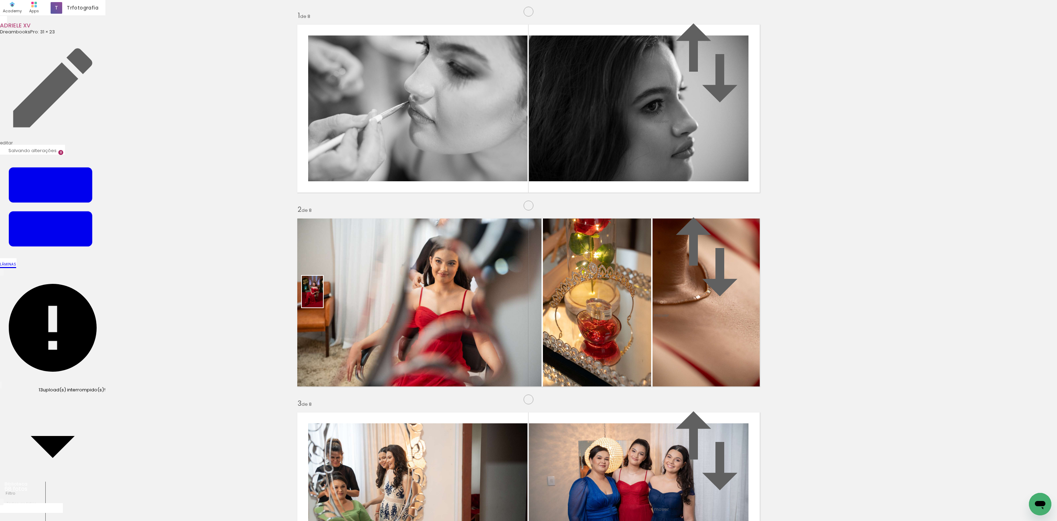
drag, startPoint x: 374, startPoint y: 498, endPoint x: 323, endPoint y: 297, distance: 207.0
click at [323, 297] on quentale-workspace at bounding box center [528, 260] width 1057 height 521
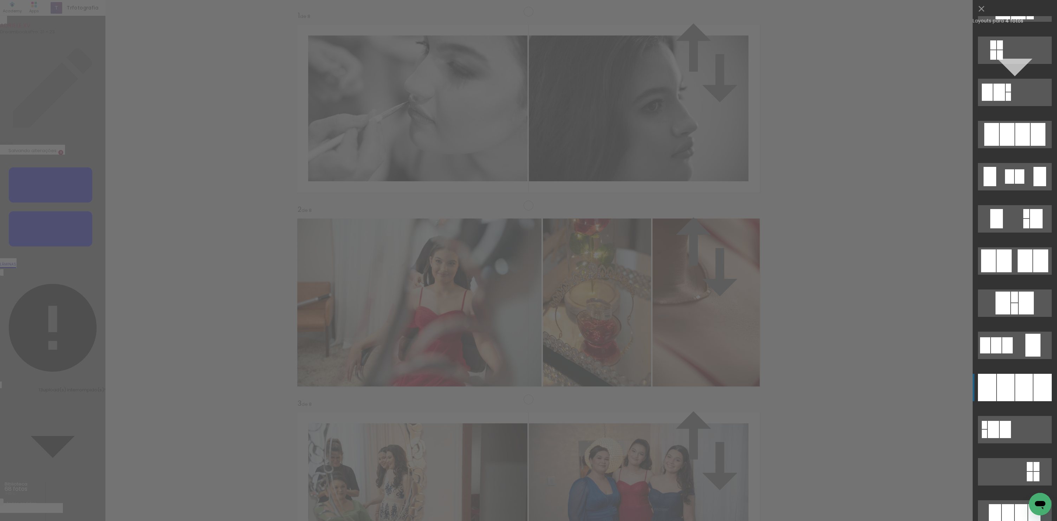
scroll to position [407, 0]
click at [1008, 391] on div at bounding box center [1006, 386] width 18 height 27
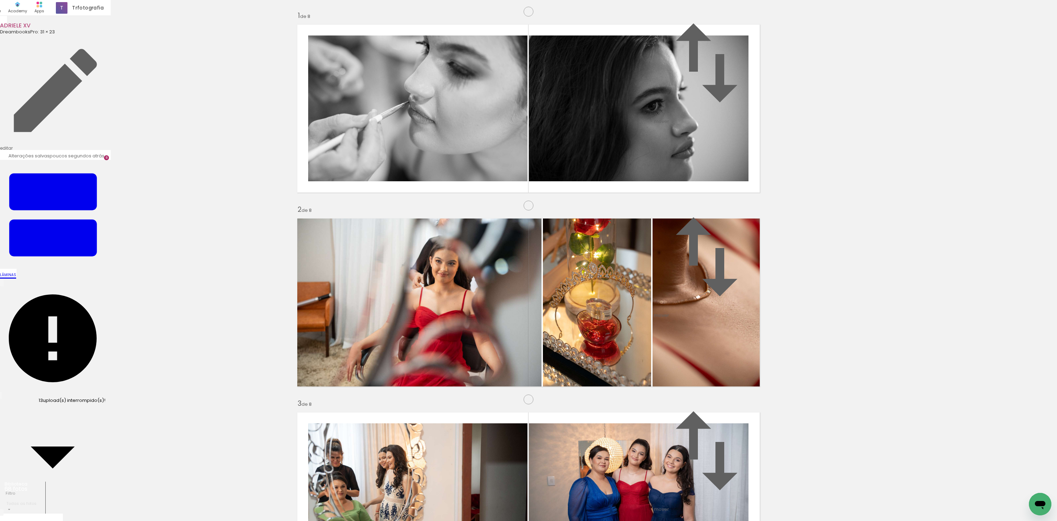
scroll to position [1331, 0]
click at [350, 373] on quentale-workspace at bounding box center [528, 260] width 1057 height 521
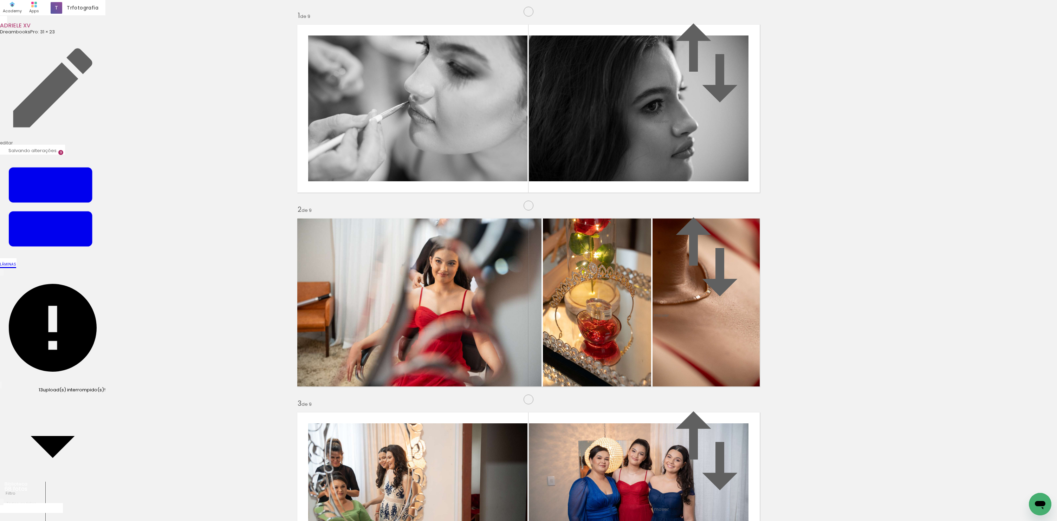
scroll to position [1439, 0]
drag, startPoint x: 362, startPoint y: 418, endPoint x: 494, endPoint y: 303, distance: 175.0
click at [490, 304] on quentale-workspace at bounding box center [528, 260] width 1057 height 521
drag, startPoint x: 303, startPoint y: 501, endPoint x: 336, endPoint y: 430, distance: 78.6
click at [336, 430] on quentale-workspace at bounding box center [528, 260] width 1057 height 521
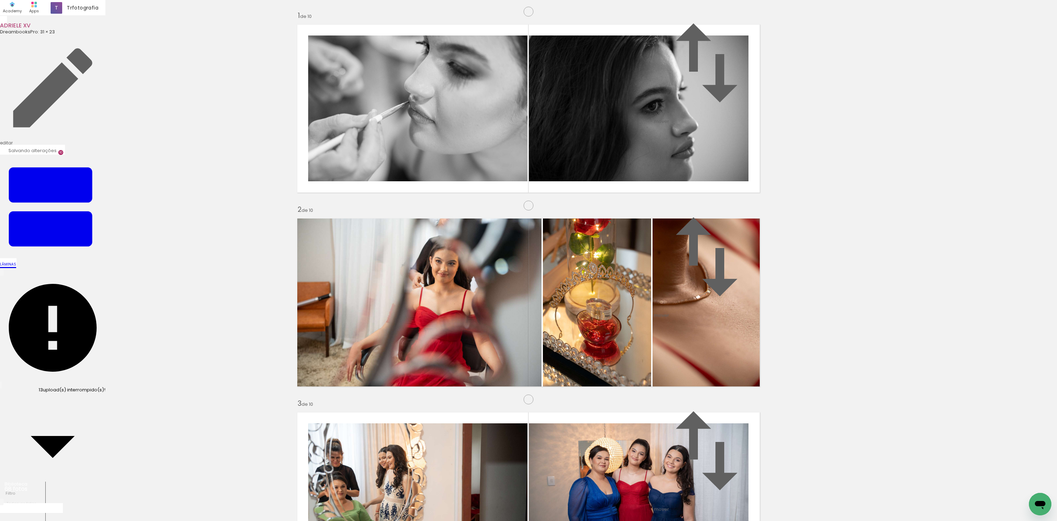
scroll to position [1633, 0]
drag, startPoint x: 340, startPoint y: 495, endPoint x: 437, endPoint y: 297, distance: 221.2
click at [437, 297] on quentale-workspace at bounding box center [528, 260] width 1057 height 521
click at [537, 379] on quentale-workspace at bounding box center [528, 260] width 1057 height 521
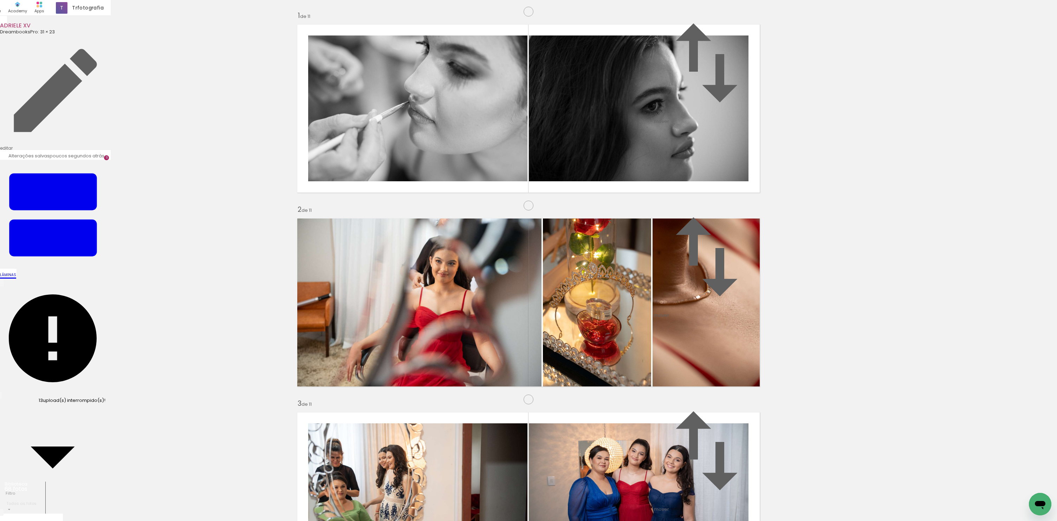
scroll to position [1077, 0]
drag, startPoint x: 408, startPoint y: 499, endPoint x: 457, endPoint y: 246, distance: 257.8
click at [457, 246] on quentale-workspace at bounding box center [528, 260] width 1057 height 521
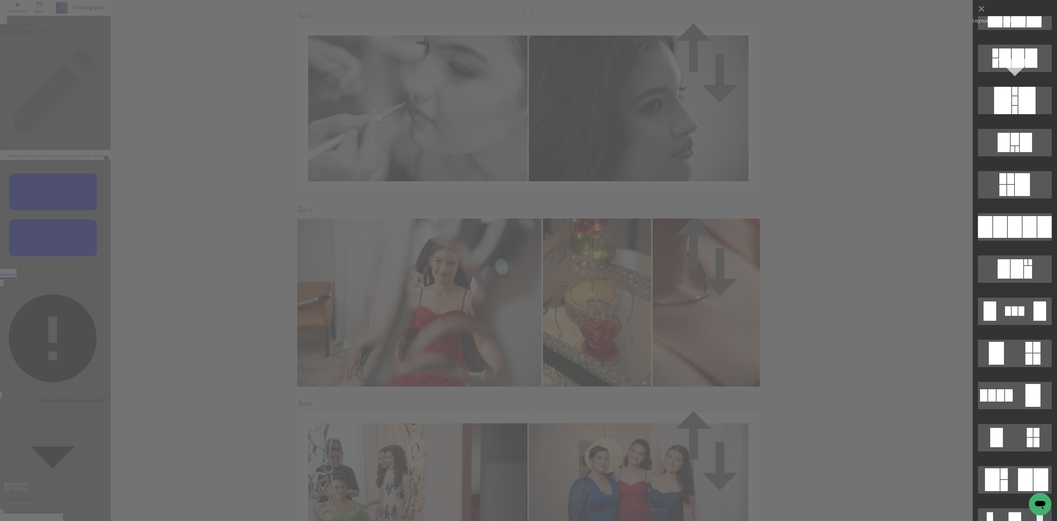
scroll to position [1621, 0]
click at [1019, 235] on div at bounding box center [1015, 227] width 14 height 22
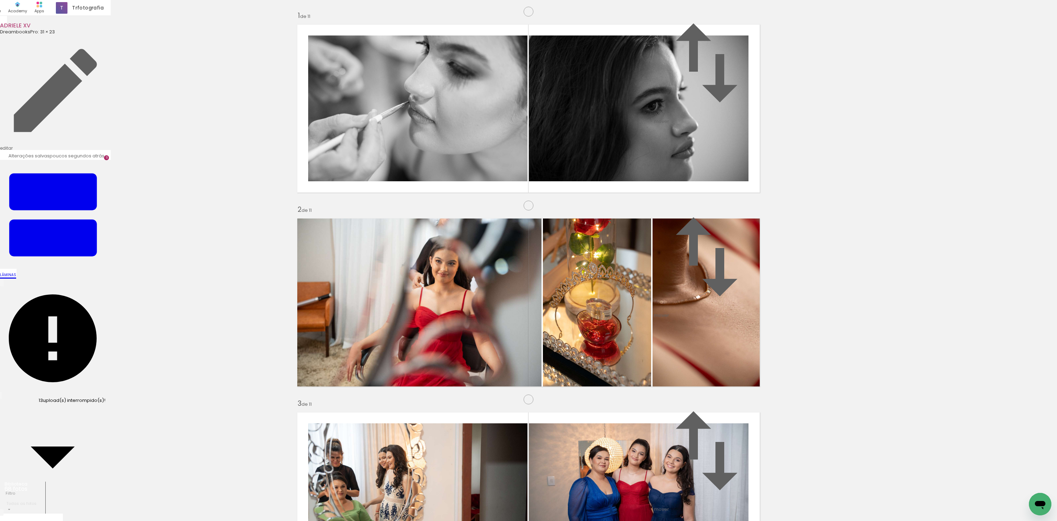
scroll to position [1913, 0]
click at [578, 183] on quentale-workspace at bounding box center [528, 260] width 1057 height 521
drag, startPoint x: 453, startPoint y: 477, endPoint x: 427, endPoint y: 370, distance: 110.5
click at [427, 370] on quentale-workspace at bounding box center [528, 260] width 1057 height 521
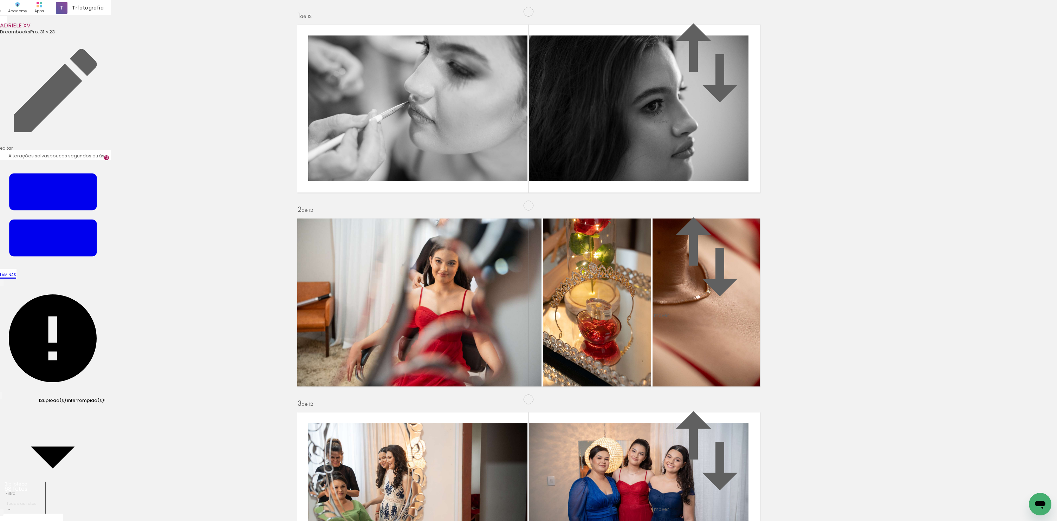
scroll to position [2021, 0]
drag, startPoint x: 448, startPoint y: 273, endPoint x: 862, endPoint y: 282, distance: 414.0
click at [389, 258] on quentale-workspace at bounding box center [528, 260] width 1057 height 521
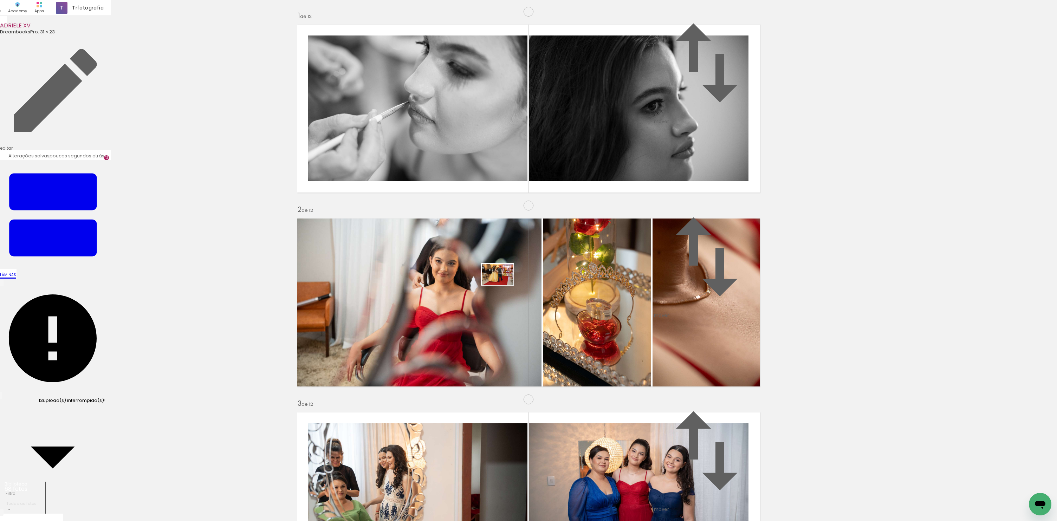
drag, startPoint x: 529, startPoint y: 502, endPoint x: 503, endPoint y: 285, distance: 218.3
click at [503, 285] on quentale-workspace at bounding box center [528, 260] width 1057 height 521
drag, startPoint x: 626, startPoint y: 274, endPoint x: 479, endPoint y: 269, distance: 147.3
click at [0, 0] on slot at bounding box center [0, 0] width 0 height 0
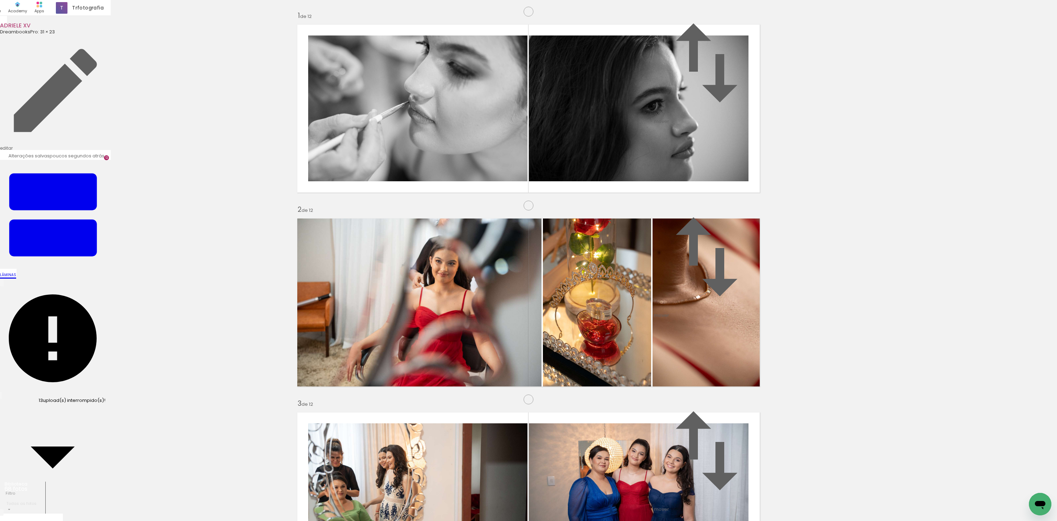
scroll to position [0, 723]
drag, startPoint x: 569, startPoint y: 501, endPoint x: 559, endPoint y: 434, distance: 67.5
click at [559, 434] on quentale-workspace at bounding box center [528, 260] width 1057 height 521
drag, startPoint x: 654, startPoint y: 501, endPoint x: 625, endPoint y: 311, distance: 191.9
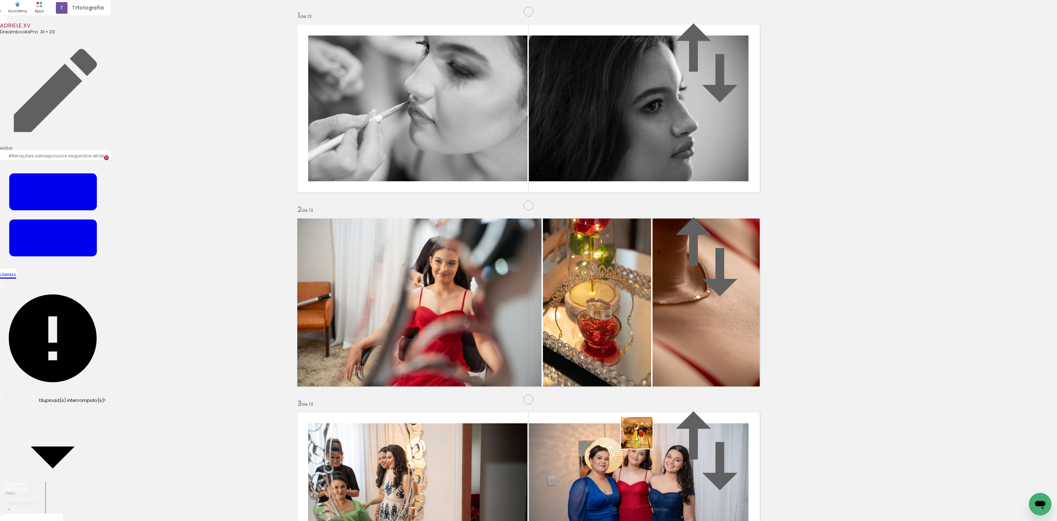
click at [625, 311] on quentale-workspace at bounding box center [528, 260] width 1057 height 521
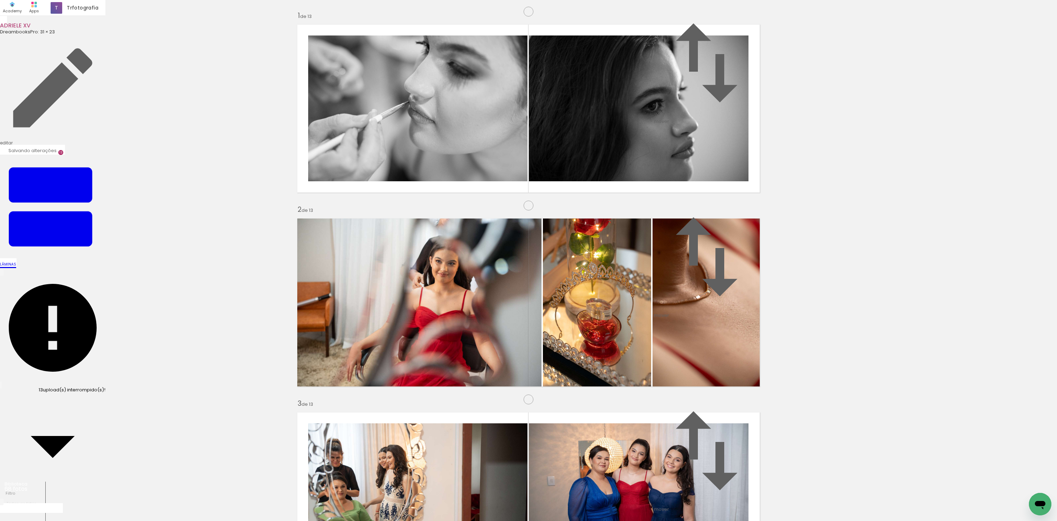
scroll to position [2216, 0]
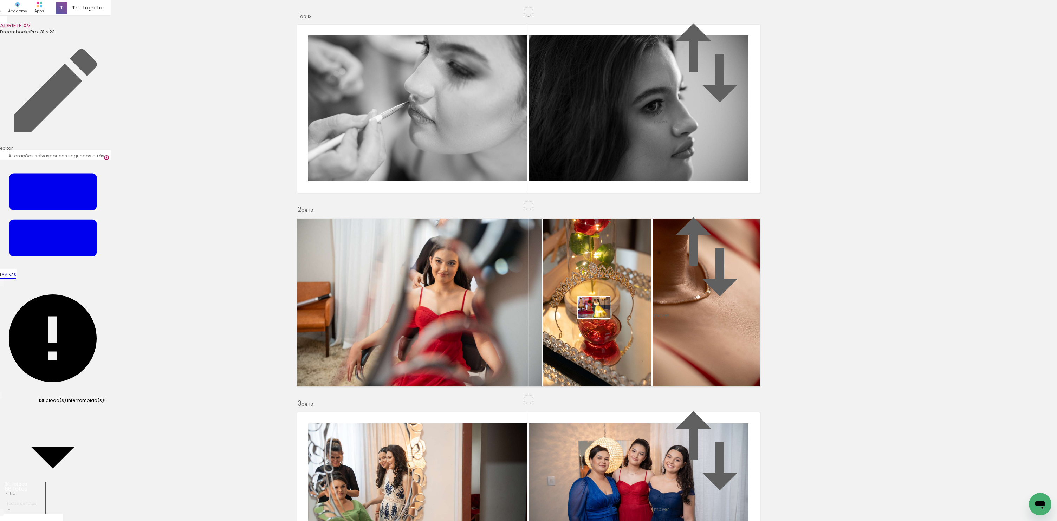
drag, startPoint x: 688, startPoint y: 487, endPoint x: 597, endPoint y: 311, distance: 198.6
click at [597, 311] on quentale-workspace at bounding box center [528, 260] width 1057 height 521
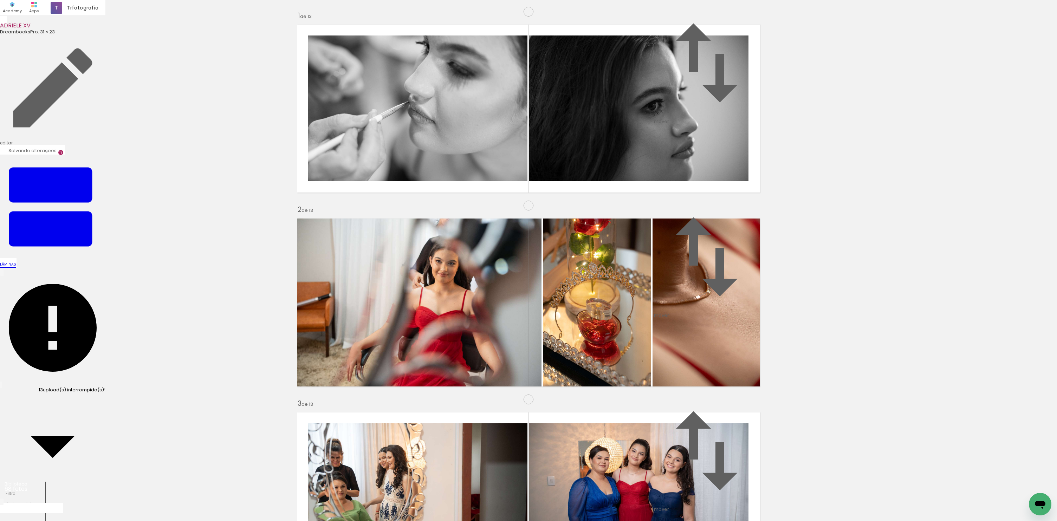
scroll to position [2217, 0]
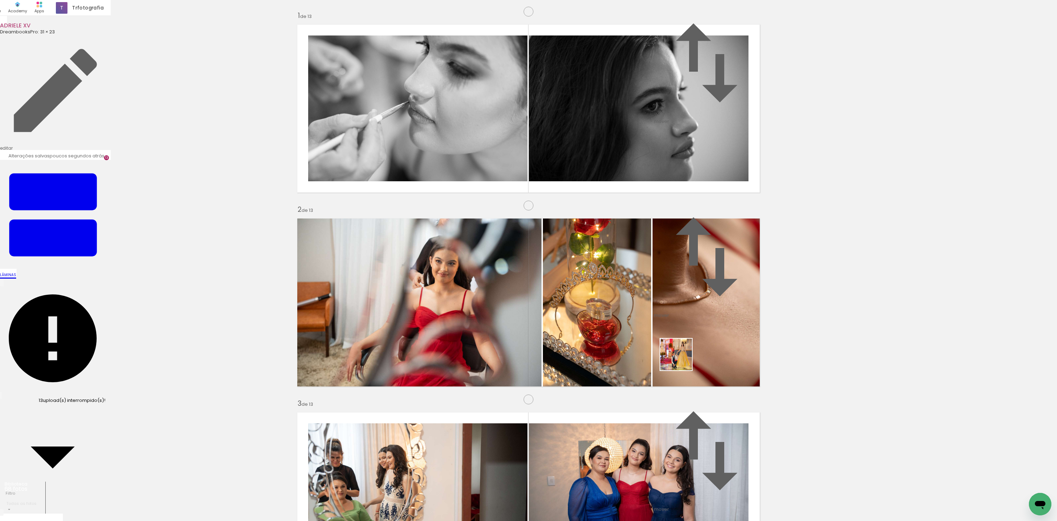
drag, startPoint x: 727, startPoint y: 472, endPoint x: 611, endPoint y: 266, distance: 236.9
click at [611, 266] on quentale-workspace at bounding box center [528, 260] width 1057 height 521
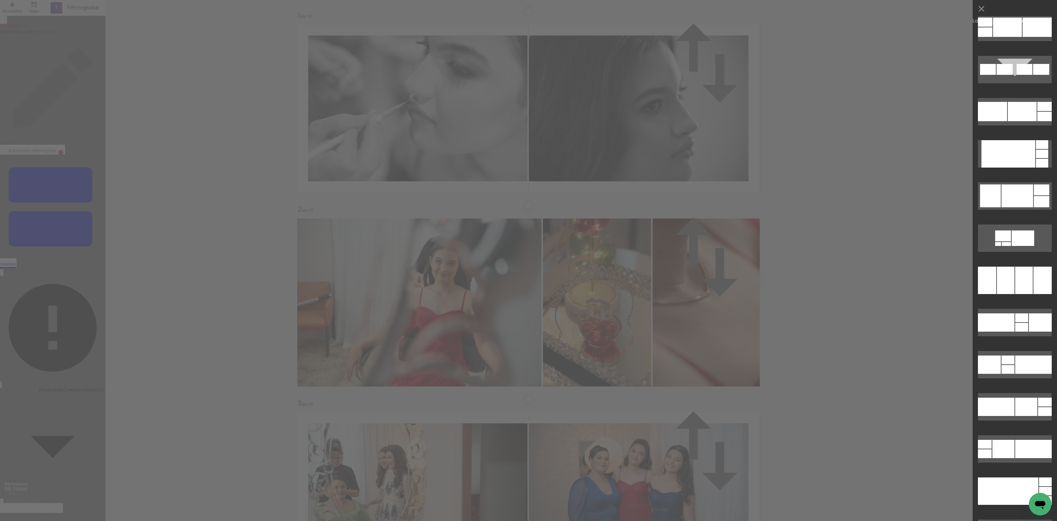
scroll to position [3170, 0]
click at [1007, 364] on quentale-layouter at bounding box center [1015, 364] width 74 height 27
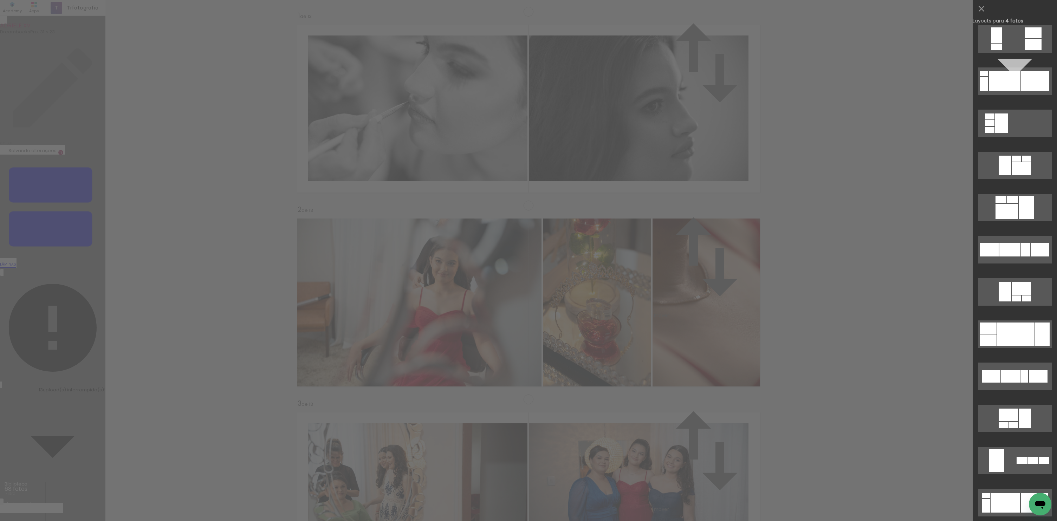
scroll to position [4524, 0]
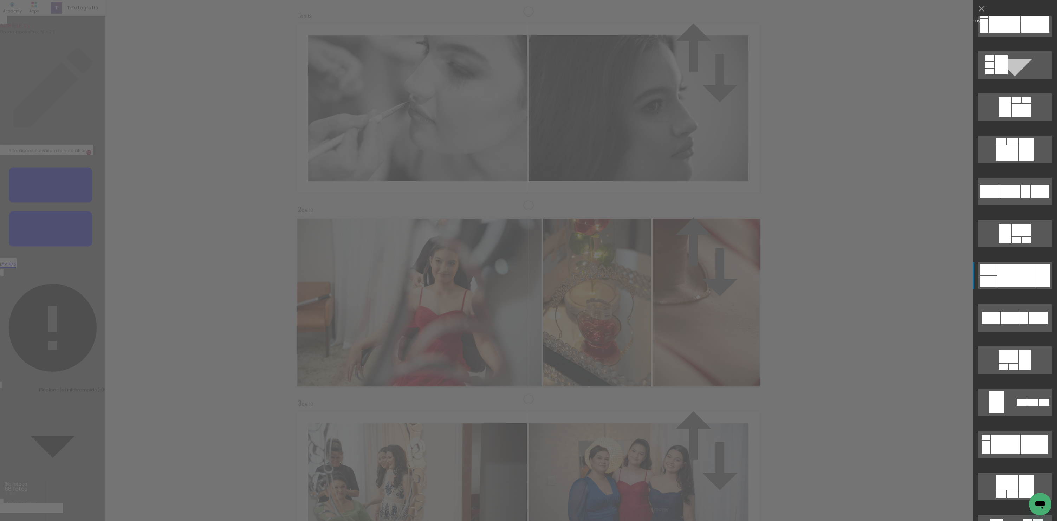
click at [1016, 275] on div at bounding box center [1015, 275] width 37 height 23
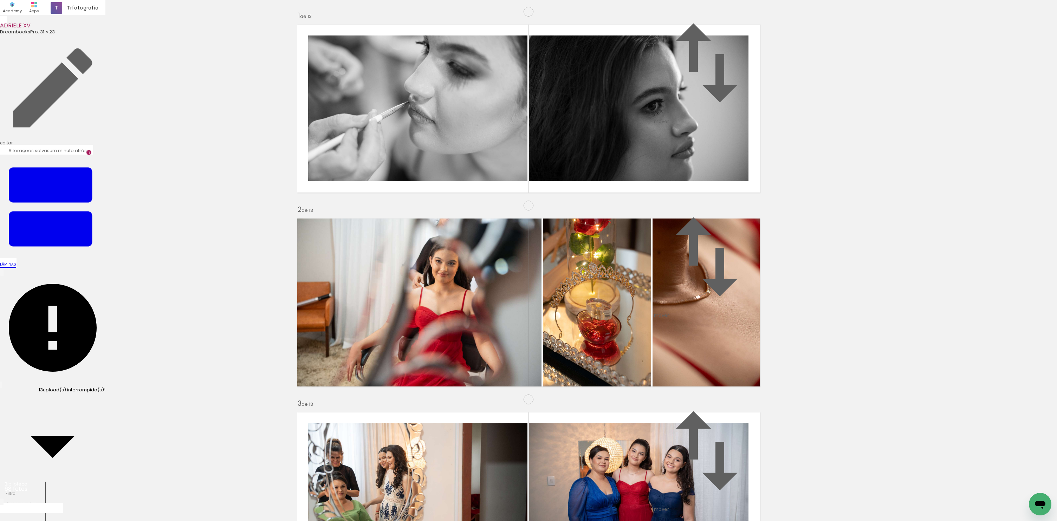
drag, startPoint x: 712, startPoint y: 246, endPoint x: 689, endPoint y: 249, distance: 23.4
drag, startPoint x: 701, startPoint y: 247, endPoint x: 565, endPoint y: 245, distance: 136.0
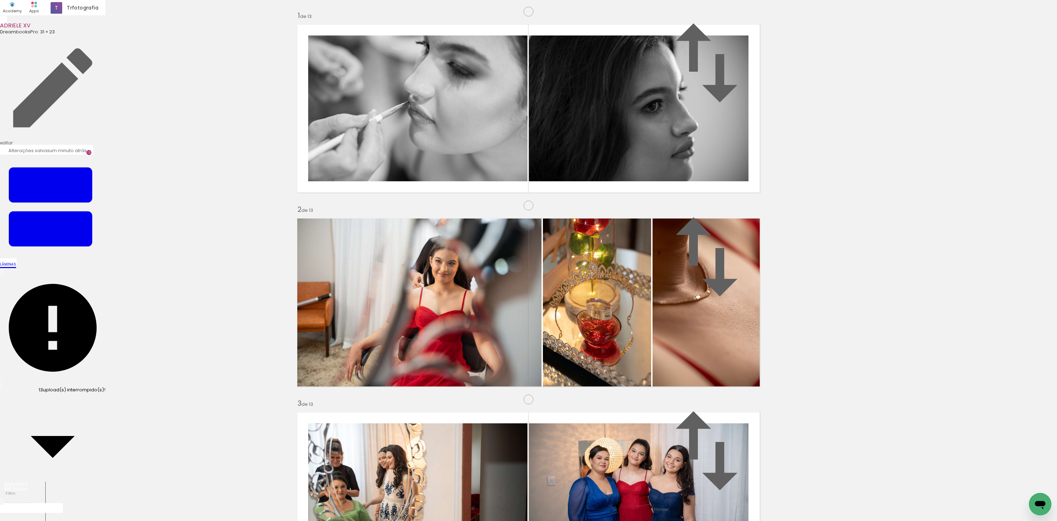
click at [0, 0] on slot at bounding box center [0, 0] width 0 height 0
drag, startPoint x: 685, startPoint y: 256, endPoint x: 706, endPoint y: 256, distance: 21.1
drag, startPoint x: 690, startPoint y: 250, endPoint x: 837, endPoint y: 236, distance: 147.1
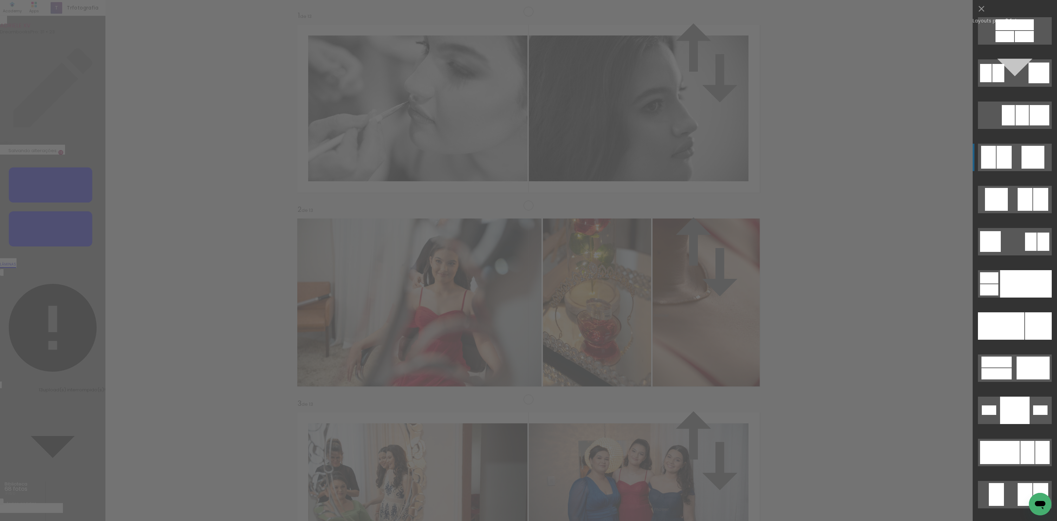
scroll to position [6636, 0]
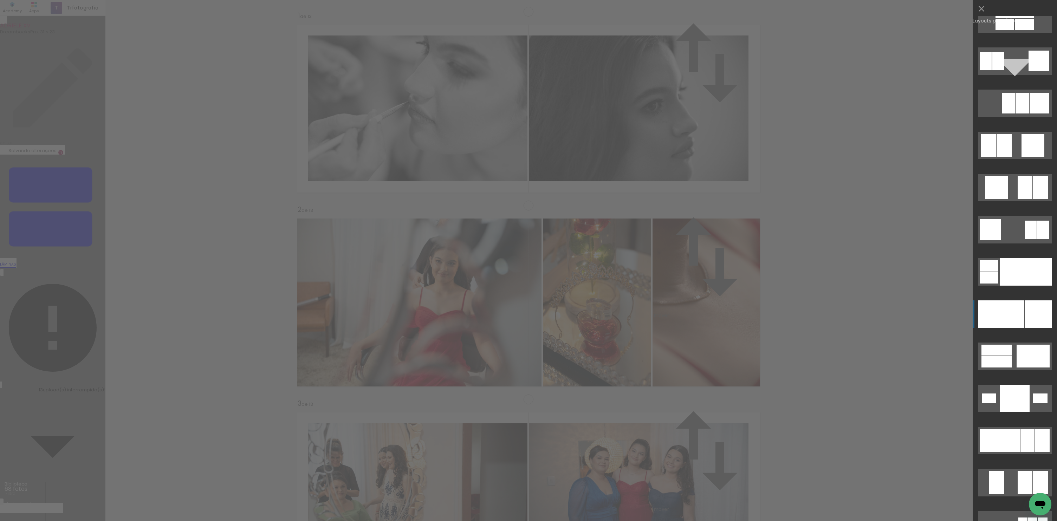
click at [1015, 306] on div at bounding box center [1019, 313] width 9 height 27
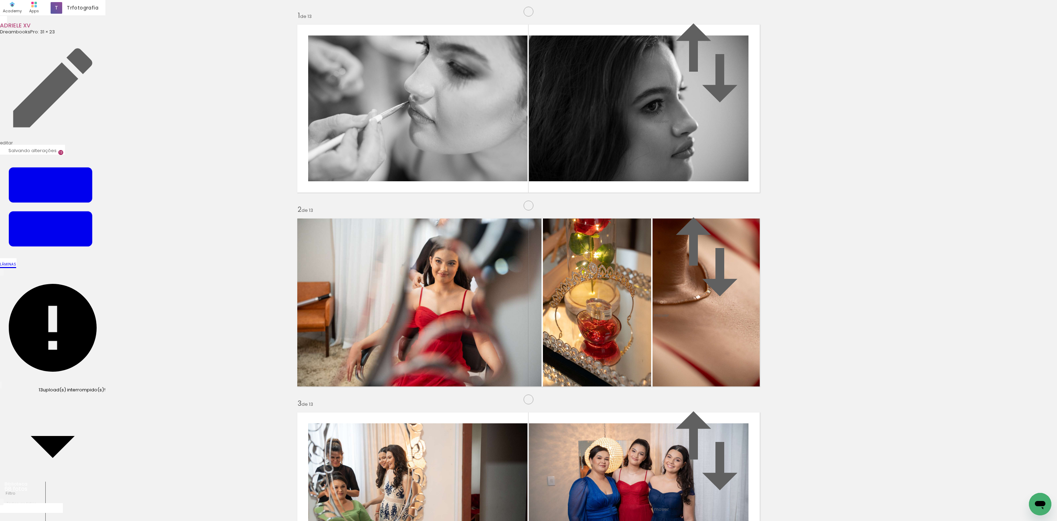
drag, startPoint x: 551, startPoint y: 232, endPoint x: 814, endPoint y: 170, distance: 270.2
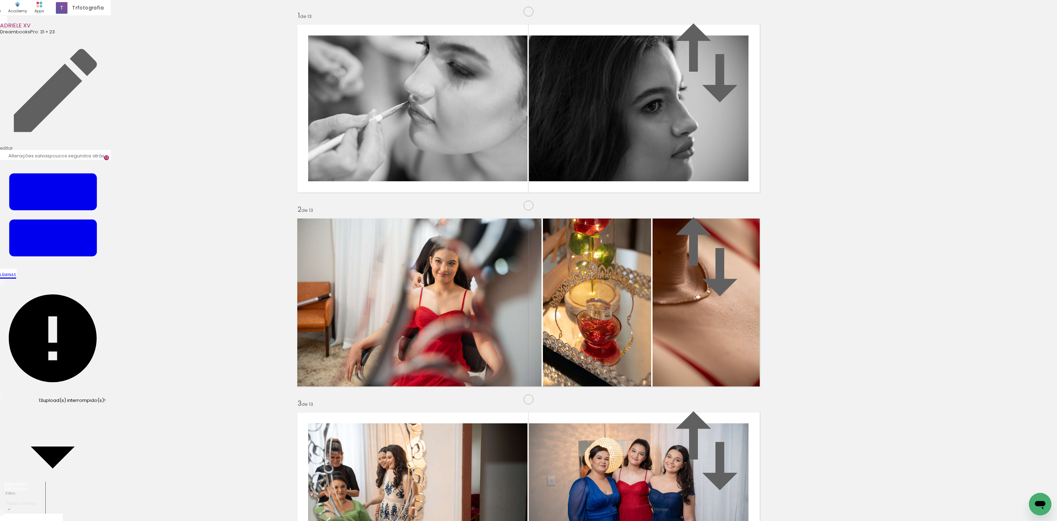
scroll to position [2301, 0]
click at [596, 408] on quentale-workspace at bounding box center [528, 260] width 1057 height 521
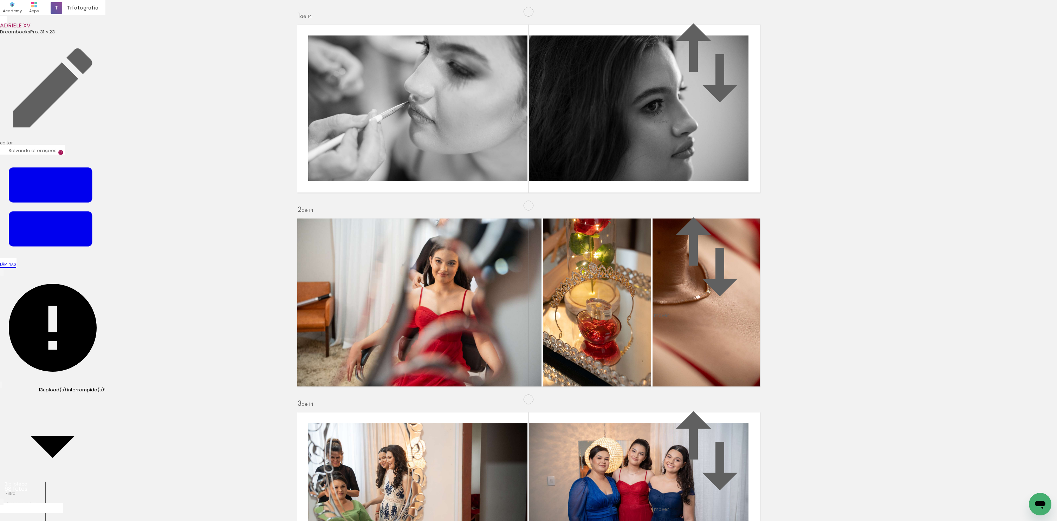
scroll to position [2409, 0]
drag, startPoint x: 678, startPoint y: 419, endPoint x: 653, endPoint y: 346, distance: 77.2
click at [653, 347] on quentale-workspace at bounding box center [528, 260] width 1057 height 521
click at [623, 297] on quentale-workspace at bounding box center [528, 260] width 1057 height 521
drag, startPoint x: 737, startPoint y: 479, endPoint x: 586, endPoint y: 296, distance: 237.3
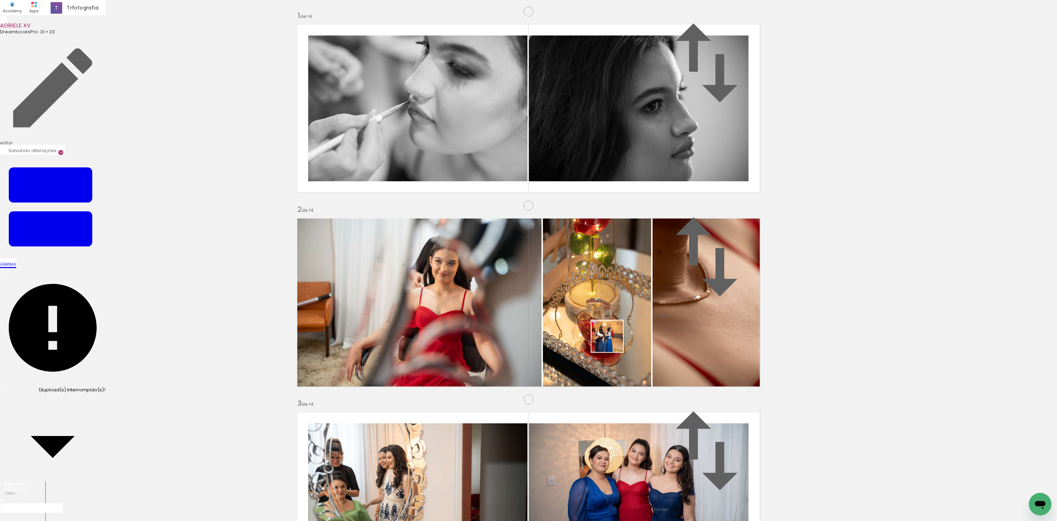
click at [585, 296] on quentale-workspace at bounding box center [528, 260] width 1057 height 521
drag, startPoint x: 807, startPoint y: 496, endPoint x: 464, endPoint y: 159, distance: 481.0
click at [464, 159] on quentale-workspace at bounding box center [528, 260] width 1057 height 521
click at [613, 287] on quentale-workspace at bounding box center [528, 260] width 1057 height 521
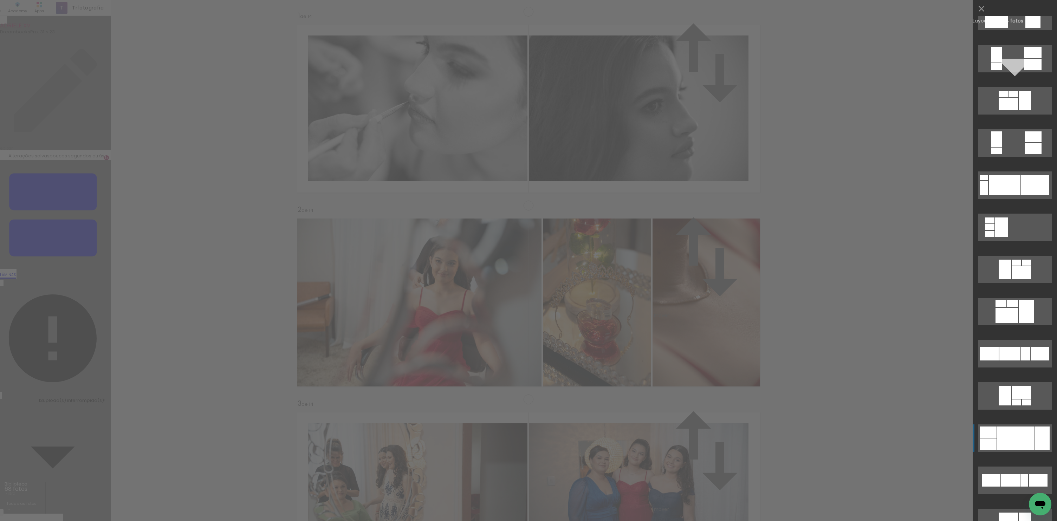
scroll to position [4378, 0]
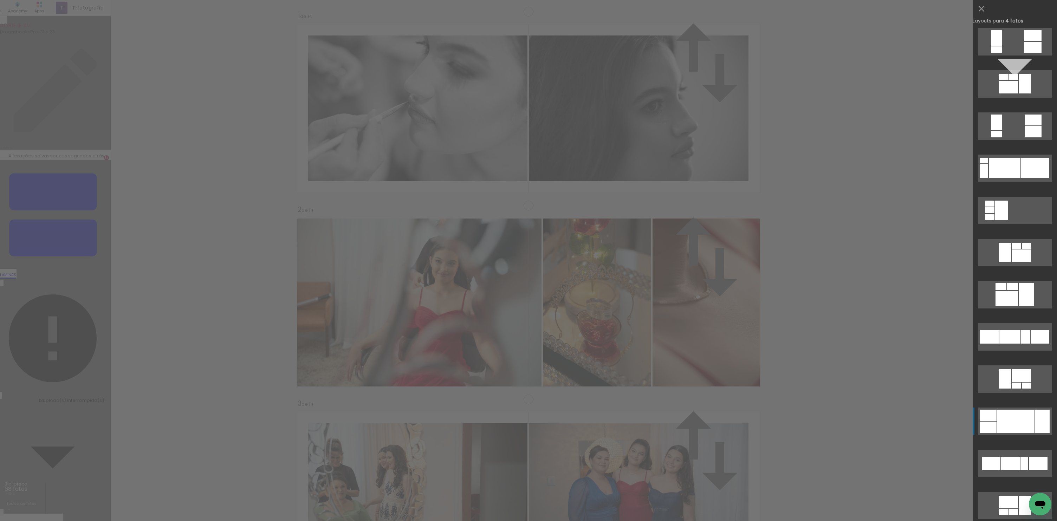
click at [1016, 419] on div at bounding box center [1015, 421] width 37 height 23
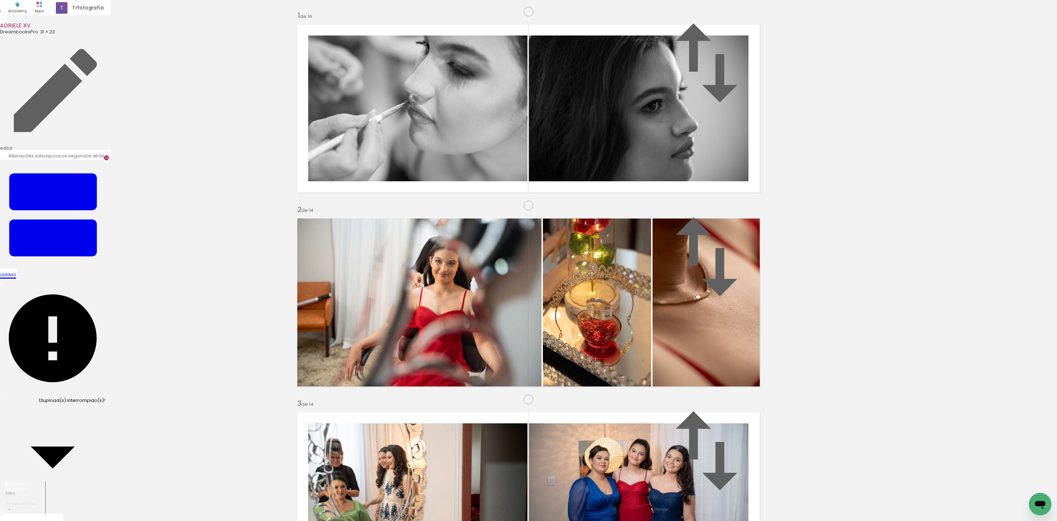
drag, startPoint x: 700, startPoint y: 248, endPoint x: 562, endPoint y: 245, distance: 137.8
click at [0, 0] on slot at bounding box center [0, 0] width 0 height 0
drag, startPoint x: 628, startPoint y: 260, endPoint x: 353, endPoint y: 288, distance: 275.8
click at [0, 0] on slot at bounding box center [0, 0] width 0 height 0
drag, startPoint x: 690, startPoint y: 253, endPoint x: 563, endPoint y: 253, distance: 126.8
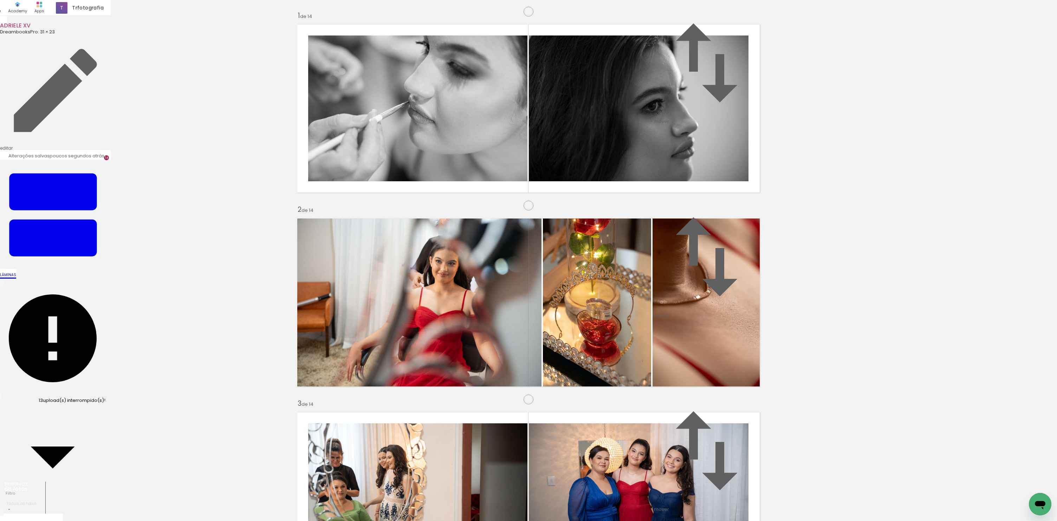
click at [0, 0] on slot at bounding box center [0, 0] width 0 height 0
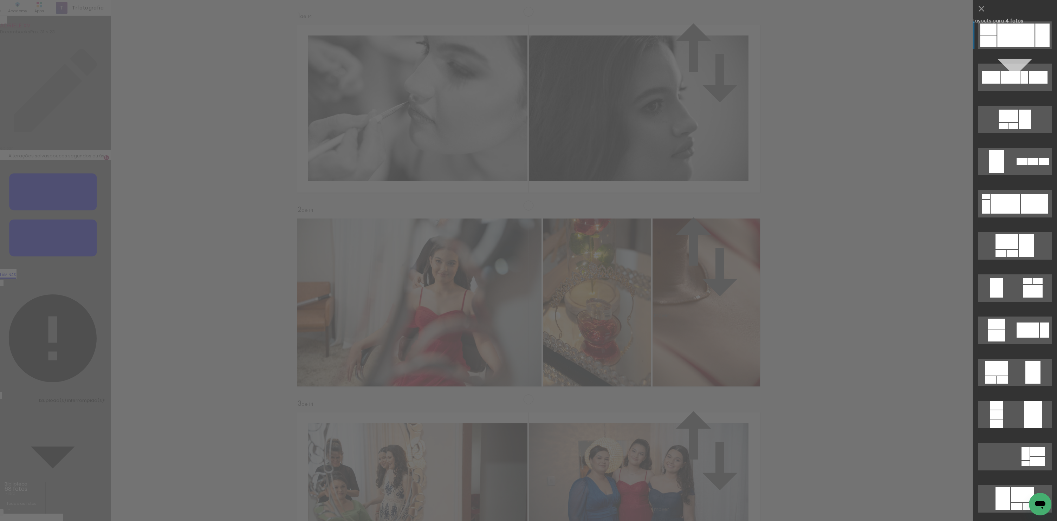
scroll to position [2409, 0]
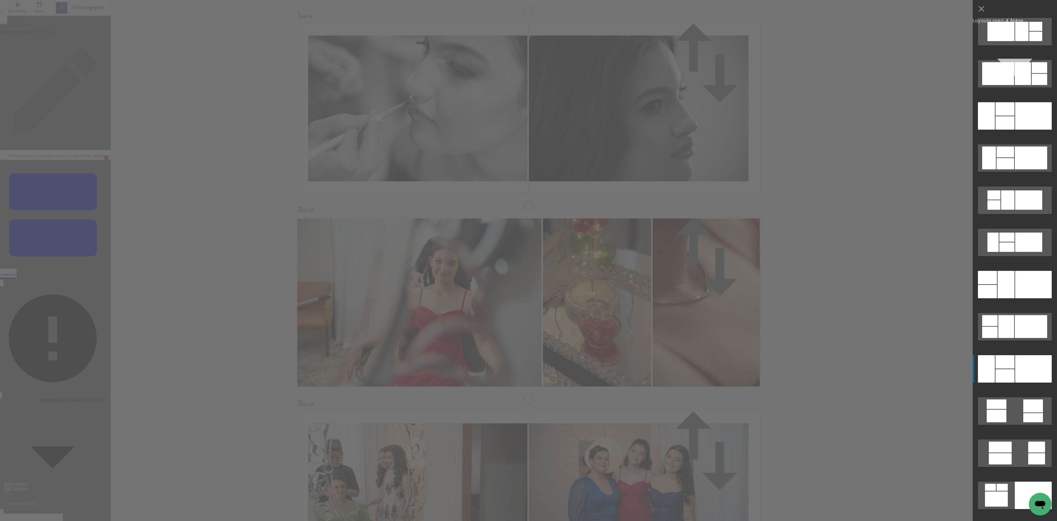
click at [1006, 368] on div at bounding box center [1004, 361] width 19 height 13
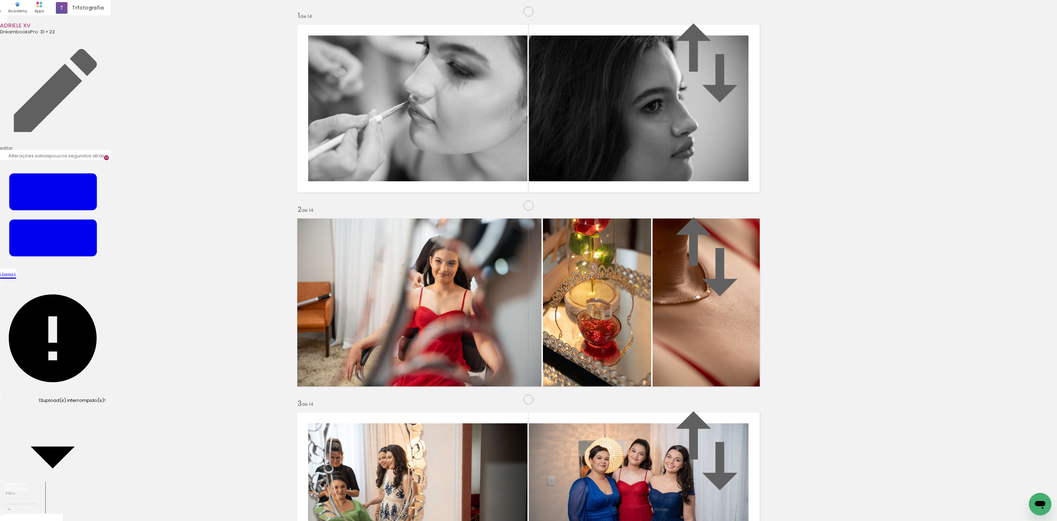
drag, startPoint x: 339, startPoint y: 229, endPoint x: 490, endPoint y: 272, distance: 157.2
click at [0, 0] on slot at bounding box center [0, 0] width 0 height 0
drag, startPoint x: 477, startPoint y: 288, endPoint x: 598, endPoint y: 237, distance: 131.8
click at [0, 0] on slot at bounding box center [0, 0] width 0 height 0
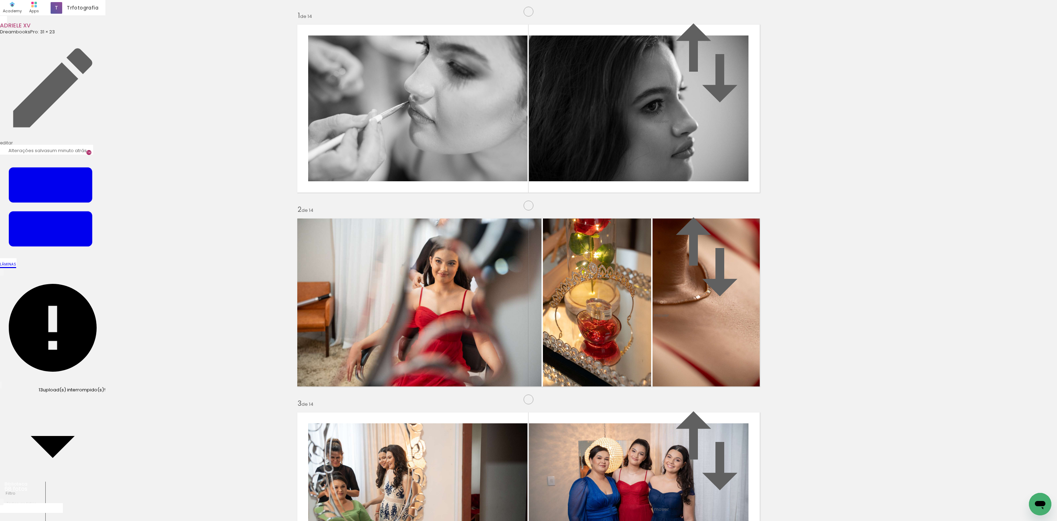
drag, startPoint x: 362, startPoint y: 228, endPoint x: 332, endPoint y: 230, distance: 29.6
drag, startPoint x: 188, startPoint y: 498, endPoint x: 377, endPoint y: 396, distance: 215.1
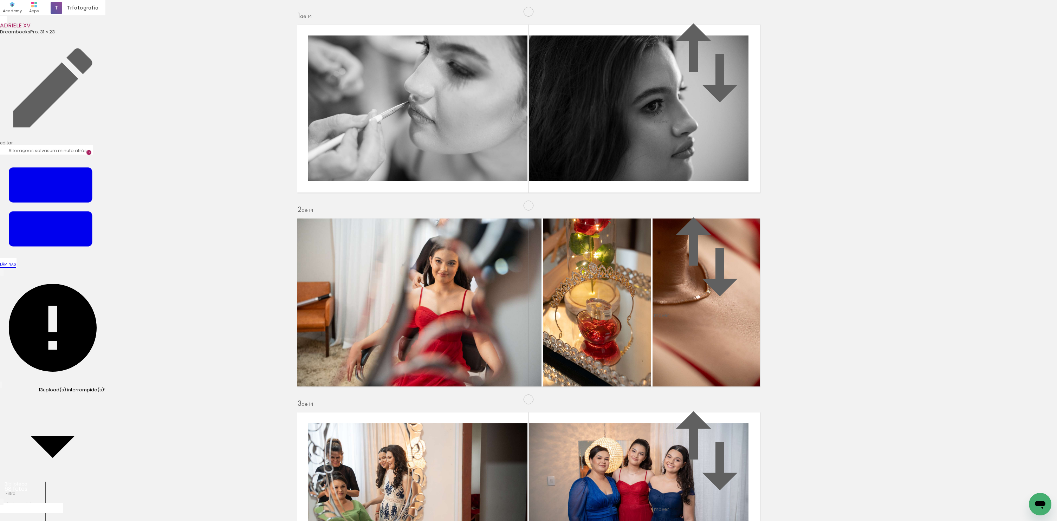
click at [377, 396] on quentale-workspace at bounding box center [528, 260] width 1057 height 521
click at [577, 287] on quentale-workspace at bounding box center [528, 260] width 1057 height 521
drag, startPoint x: 567, startPoint y: 340, endPoint x: 547, endPoint y: 275, distance: 67.7
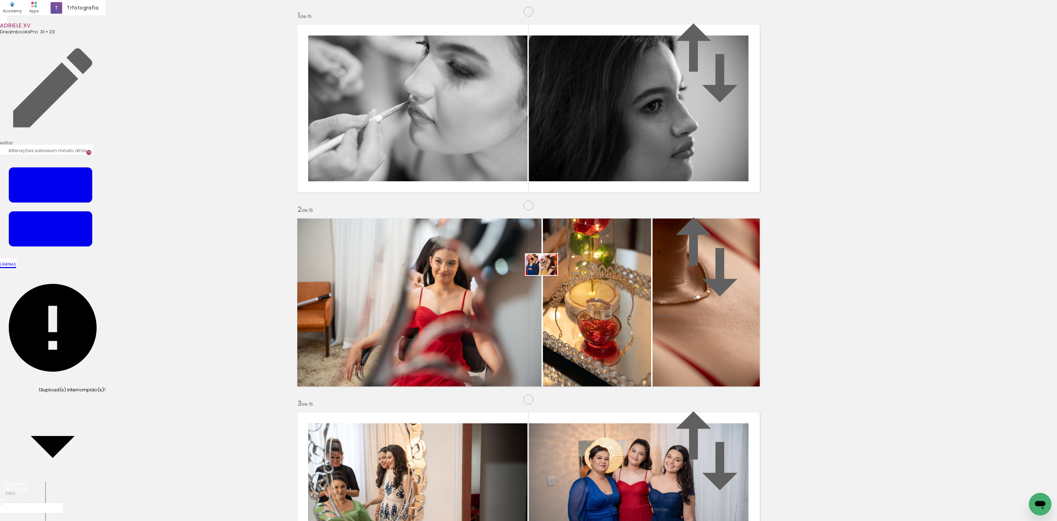
click at [547, 275] on quentale-workspace at bounding box center [528, 260] width 1057 height 521
drag, startPoint x: 656, startPoint y: 507, endPoint x: 600, endPoint y: 293, distance: 221.7
click at [600, 293] on quentale-workspace at bounding box center [528, 260] width 1057 height 521
drag, startPoint x: 701, startPoint y: 488, endPoint x: 711, endPoint y: 273, distance: 215.3
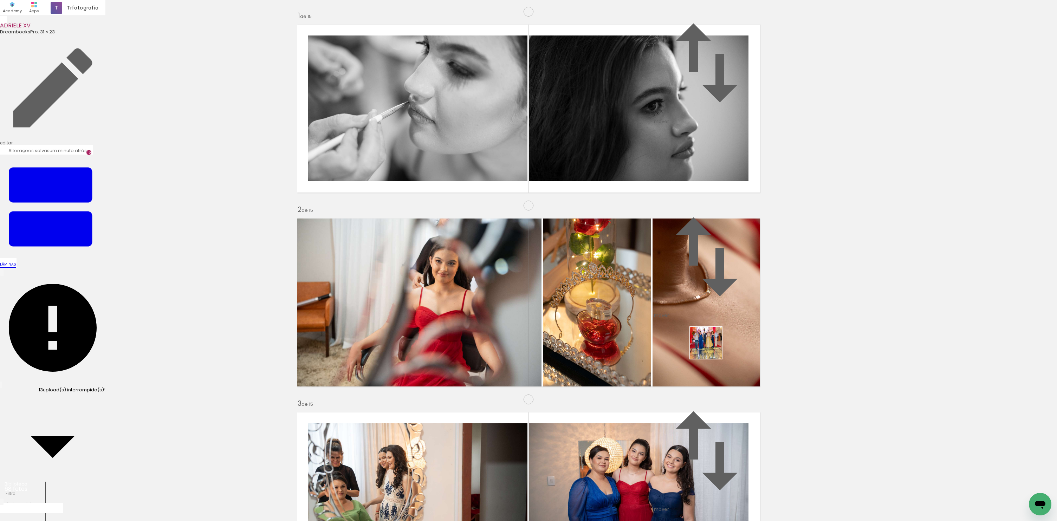
click at [712, 273] on quentale-workspace at bounding box center [528, 260] width 1057 height 521
drag, startPoint x: 339, startPoint y: 499, endPoint x: 523, endPoint y: 273, distance: 291.1
click at [523, 273] on quentale-workspace at bounding box center [528, 260] width 1057 height 521
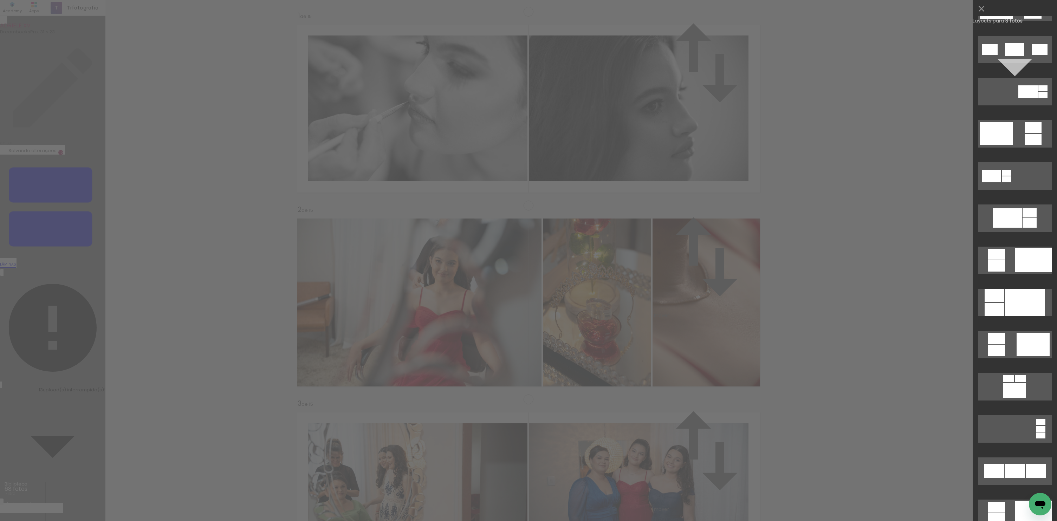
scroll to position [197, 0]
click at [1011, 294] on div at bounding box center [1025, 301] width 40 height 27
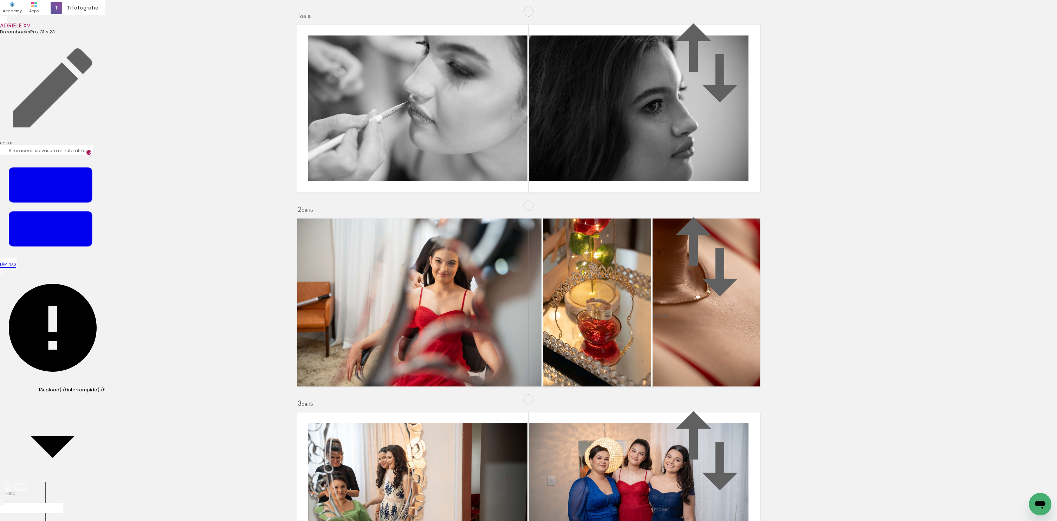
drag, startPoint x: 423, startPoint y: 282, endPoint x: 556, endPoint y: 254, distance: 135.6
click at [0, 0] on slot at bounding box center [0, 0] width 0 height 0
drag, startPoint x: 542, startPoint y: 206, endPoint x: 433, endPoint y: 334, distance: 169.0
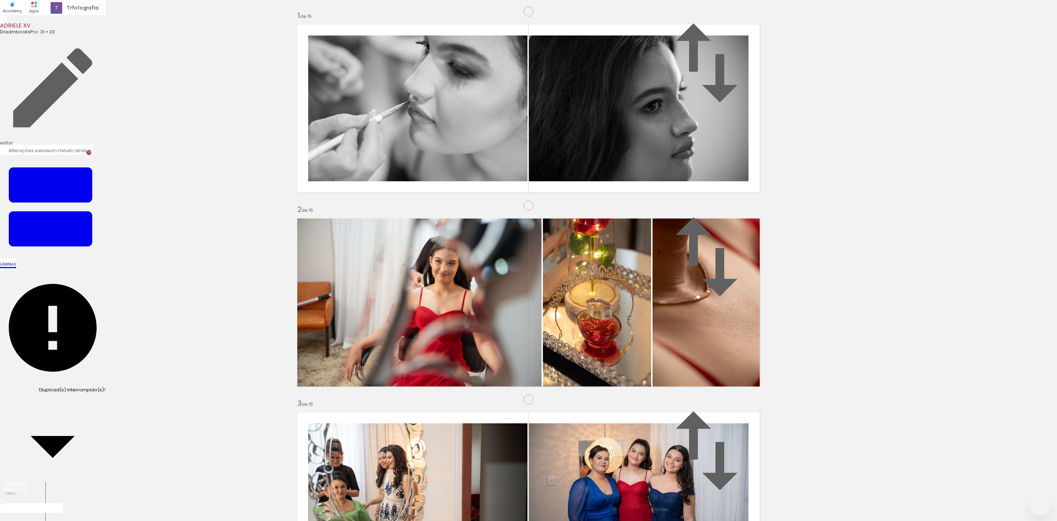
drag, startPoint x: 347, startPoint y: 333, endPoint x: 522, endPoint y: 234, distance: 200.6
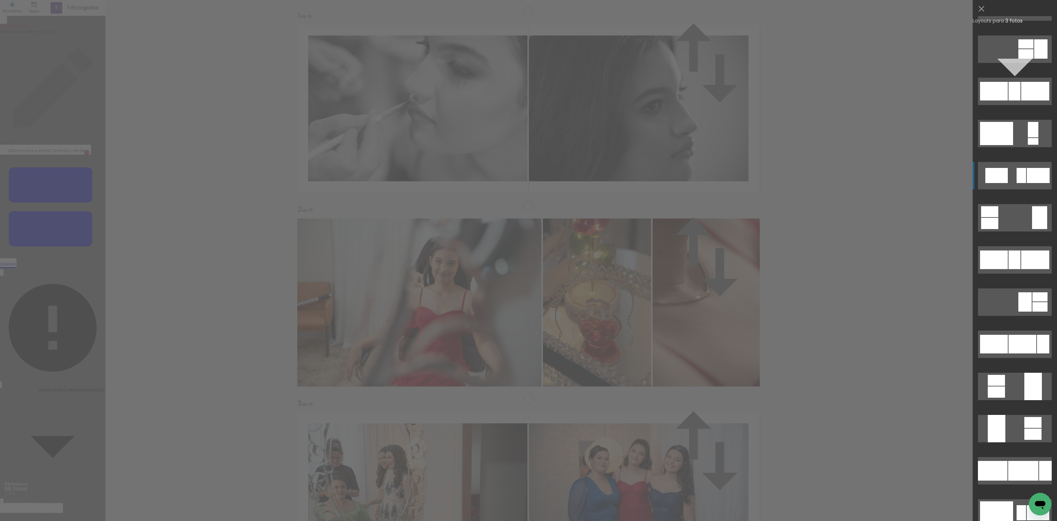
scroll to position [2853, 0]
click at [1011, 356] on quentale-layouter at bounding box center [1015, 344] width 74 height 27
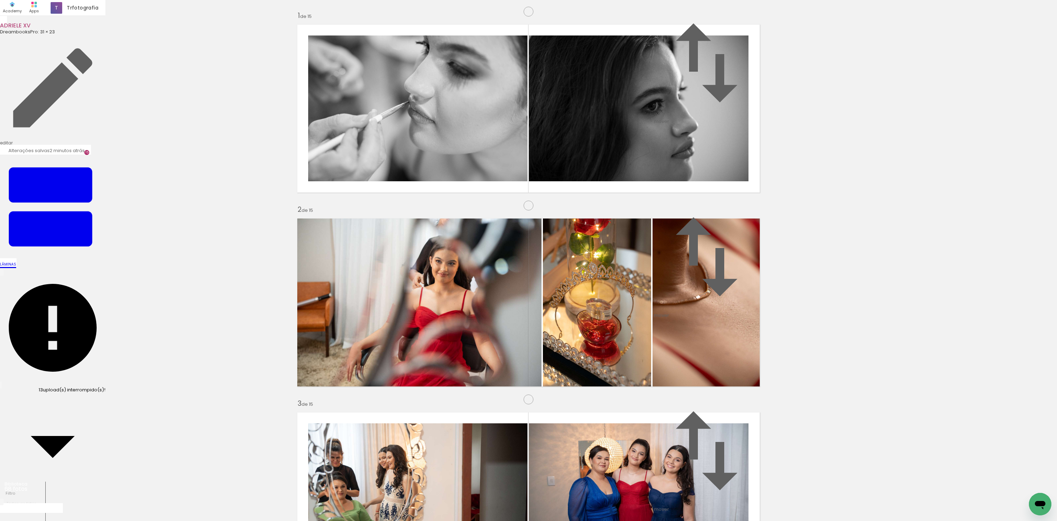
scroll to position [2161, 0]
drag, startPoint x: 651, startPoint y: 330, endPoint x: 473, endPoint y: 318, distance: 178.9
click at [0, 0] on slot at bounding box center [0, 0] width 0 height 0
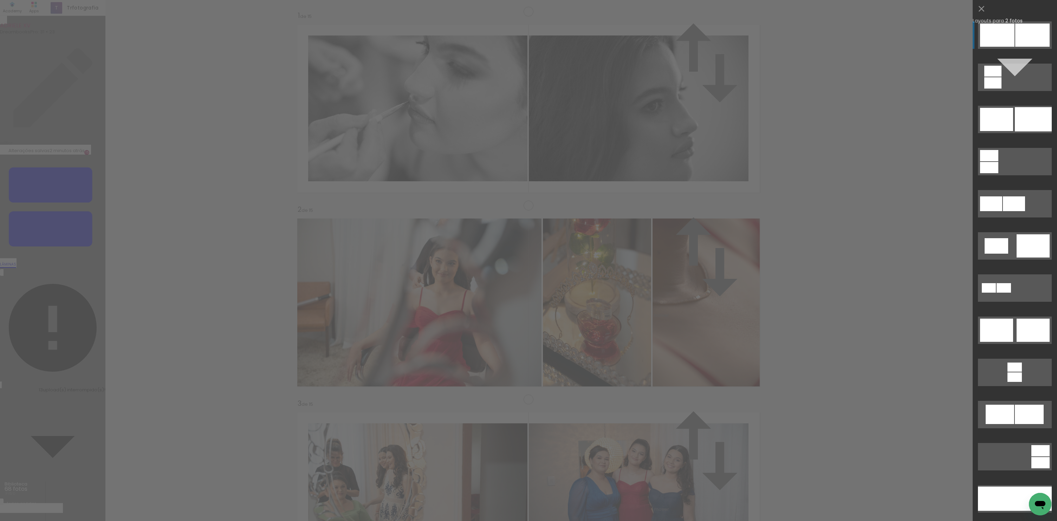
scroll to position [2215, 0]
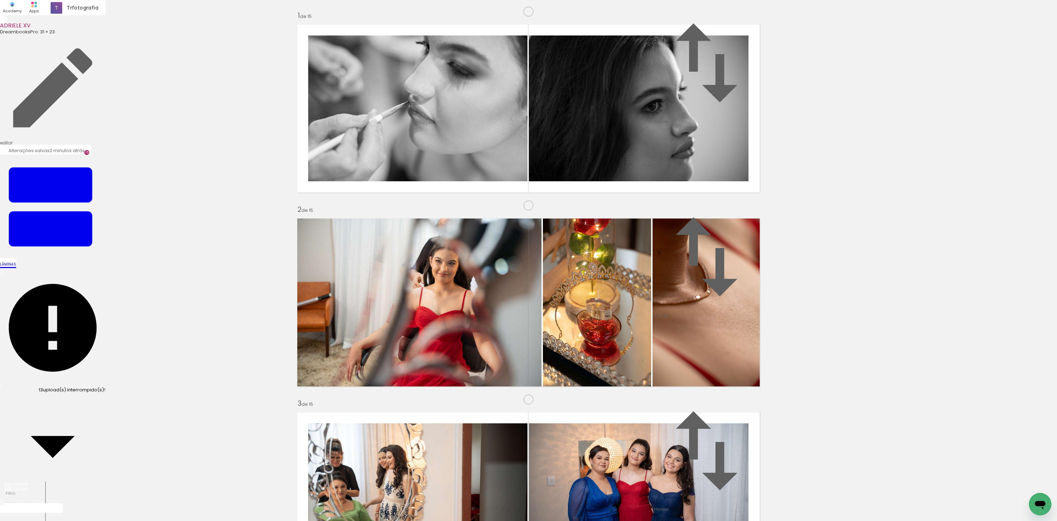
drag, startPoint x: 584, startPoint y: 284, endPoint x: 479, endPoint y: 280, distance: 104.4
click at [0, 0] on slot at bounding box center [0, 0] width 0 height 0
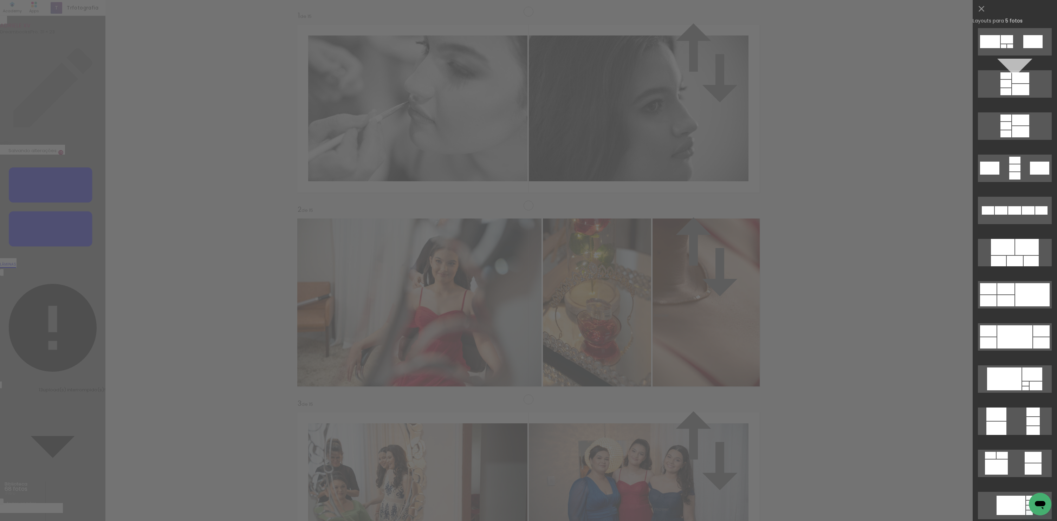
scroll to position [213, 0]
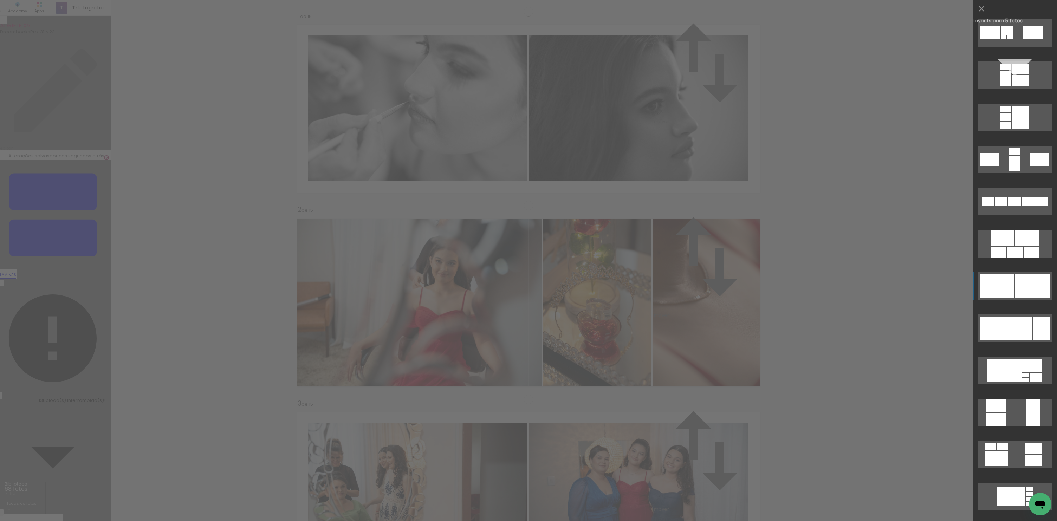
click at [1009, 287] on div at bounding box center [1005, 291] width 17 height 11
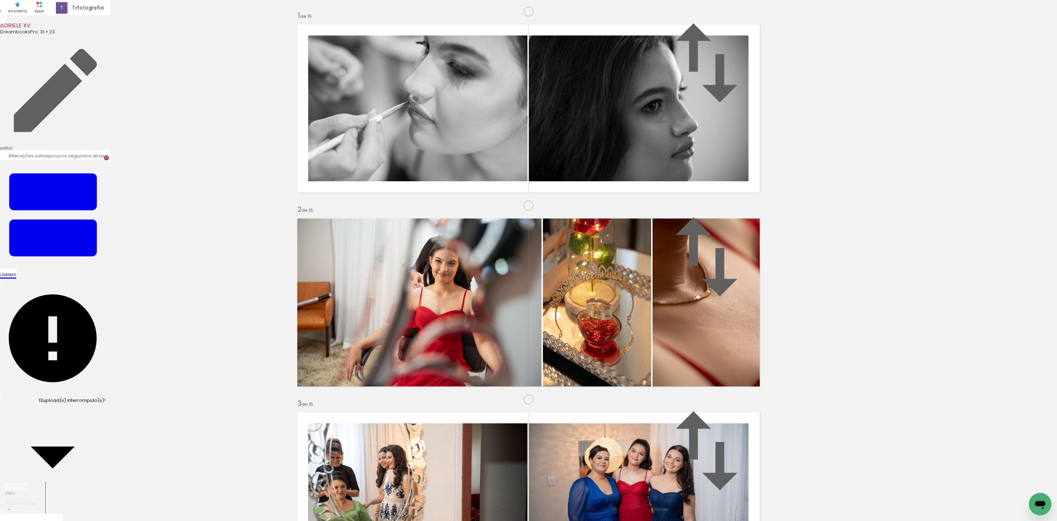
scroll to position [2689, 0]
drag, startPoint x: 471, startPoint y: 461, endPoint x: 465, endPoint y: 389, distance: 73.0
click at [465, 389] on quentale-workspace at bounding box center [528, 260] width 1057 height 521
drag, startPoint x: 513, startPoint y: 495, endPoint x: 553, endPoint y: 296, distance: 203.1
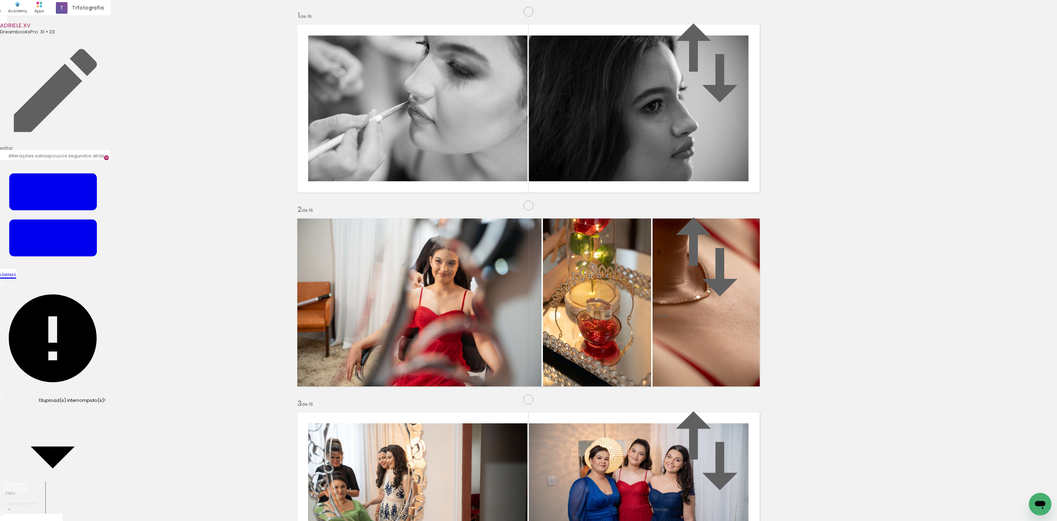
click at [553, 296] on quentale-workspace at bounding box center [528, 260] width 1057 height 521
click at [483, 466] on quentale-workspace at bounding box center [528, 260] width 1057 height 521
drag, startPoint x: 556, startPoint y: 397, endPoint x: 483, endPoint y: 252, distance: 162.3
click at [483, 252] on quentale-workspace at bounding box center [528, 260] width 1057 height 521
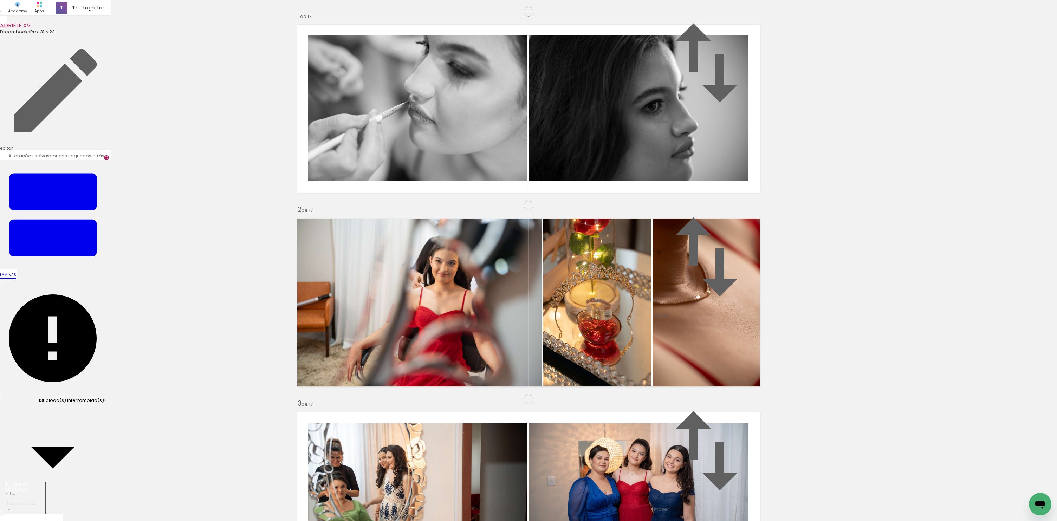
scroll to position [2989, 0]
drag, startPoint x: 613, startPoint y: 493, endPoint x: 484, endPoint y: 408, distance: 154.4
click at [484, 408] on quentale-workspace at bounding box center [528, 260] width 1057 height 521
drag, startPoint x: 662, startPoint y: 487, endPoint x: 535, endPoint y: 280, distance: 243.2
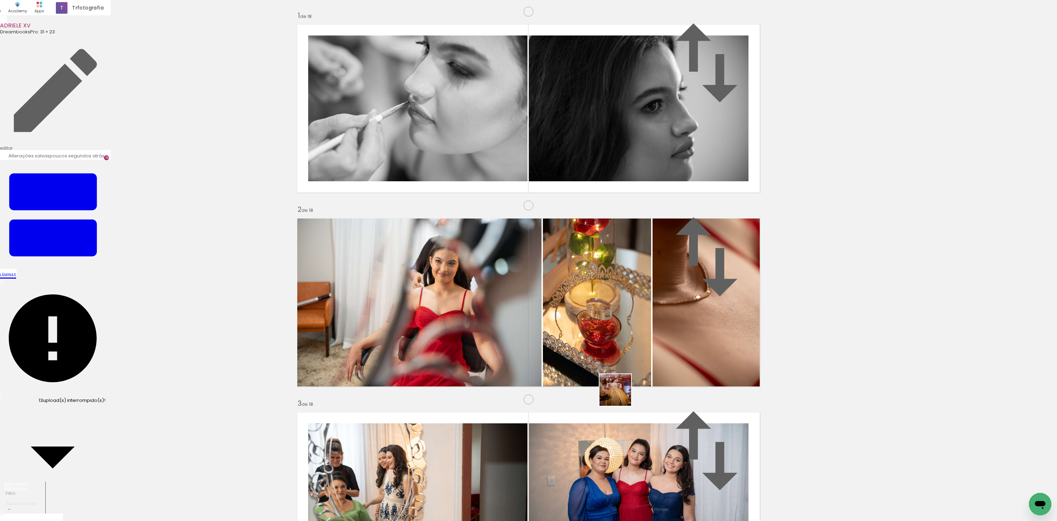
click at [535, 281] on quentale-workspace at bounding box center [528, 260] width 1057 height 521
drag, startPoint x: 705, startPoint y: 492, endPoint x: 567, endPoint y: 253, distance: 275.6
click at [567, 253] on quentale-workspace at bounding box center [528, 260] width 1057 height 521
click at [505, 277] on quentale-workspace at bounding box center [528, 260] width 1057 height 521
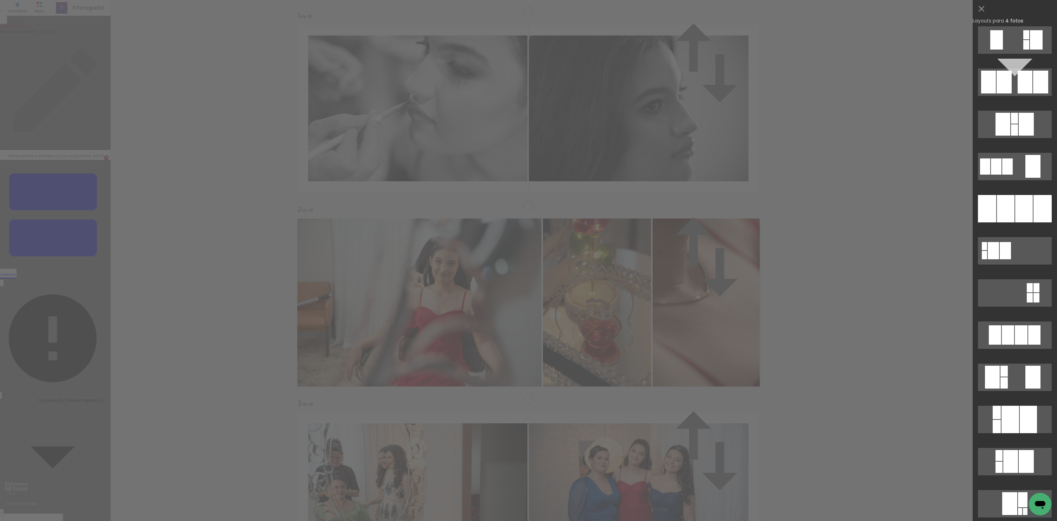
scroll to position [572, 0]
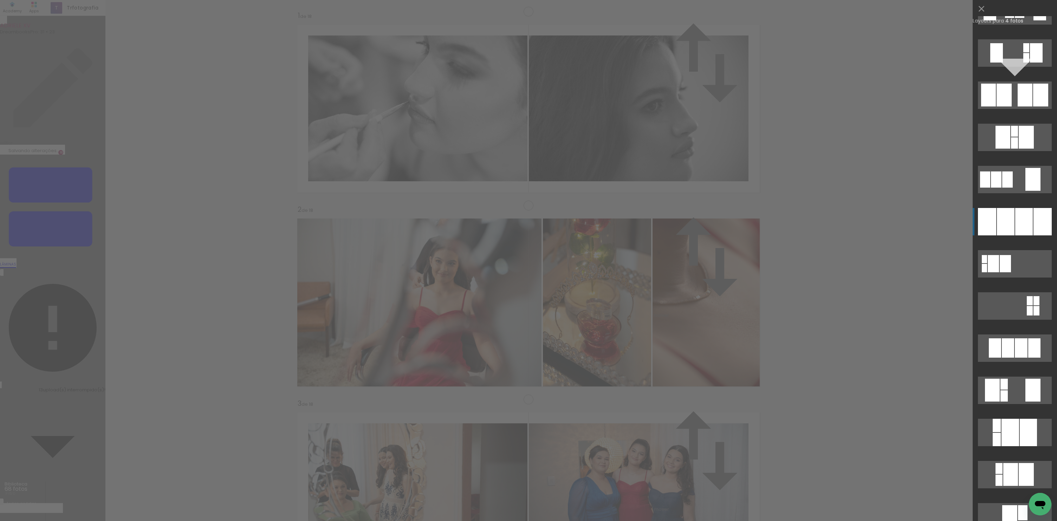
click at [1015, 220] on div at bounding box center [1024, 221] width 18 height 27
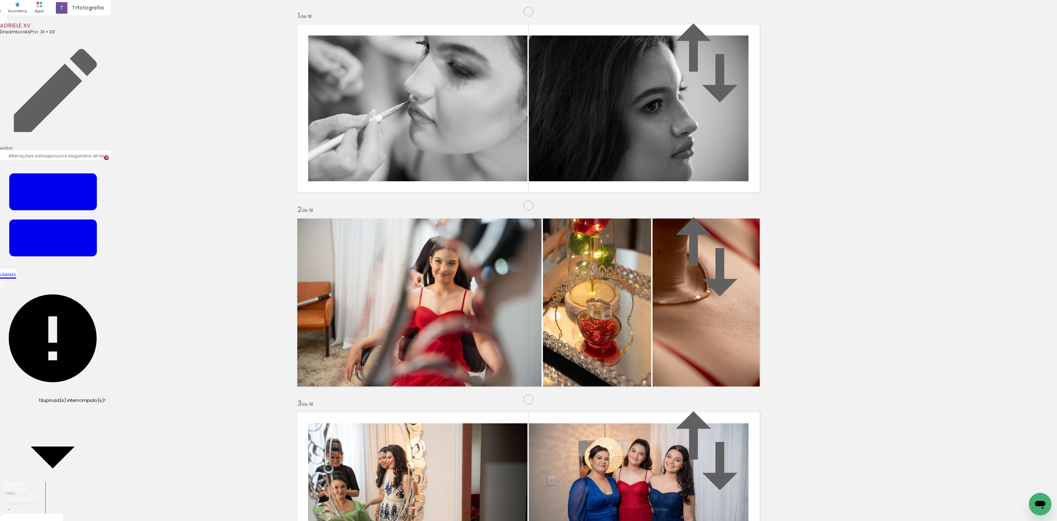
click at [0, 0] on slot "P&B" at bounding box center [0, 0] width 0 height 0
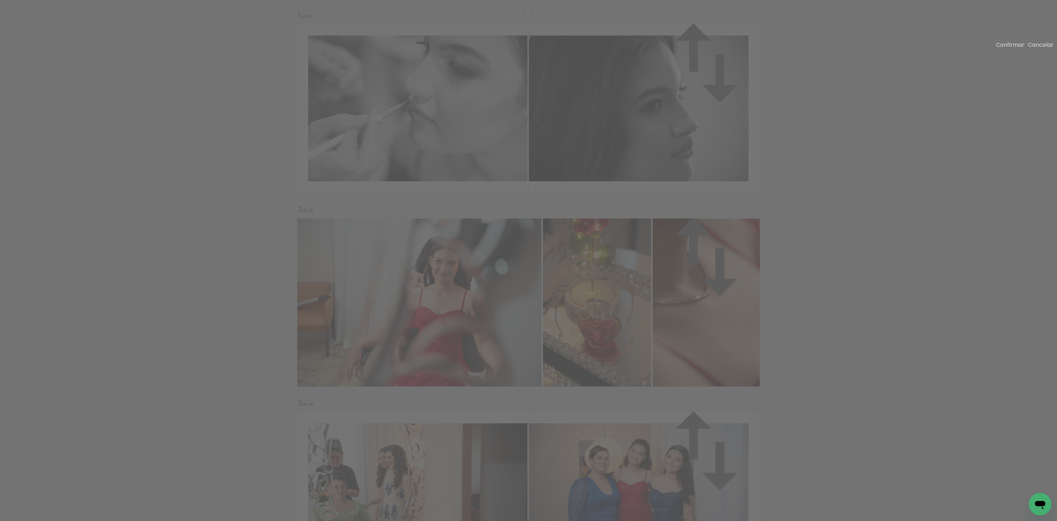
click at [0, 0] on slot "Confirmar" at bounding box center [0, 0] width 0 height 0
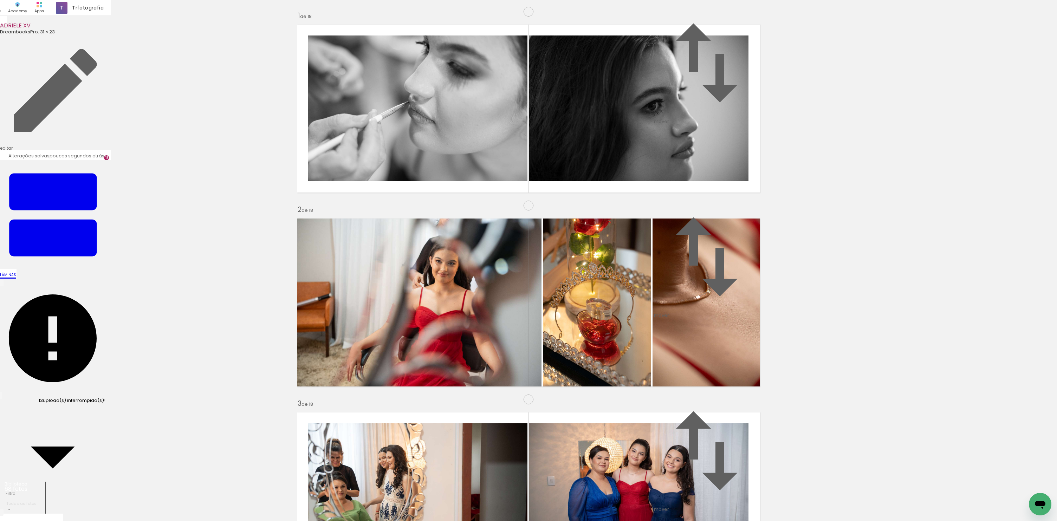
drag, startPoint x: 689, startPoint y: 262, endPoint x: 693, endPoint y: 296, distance: 34.6
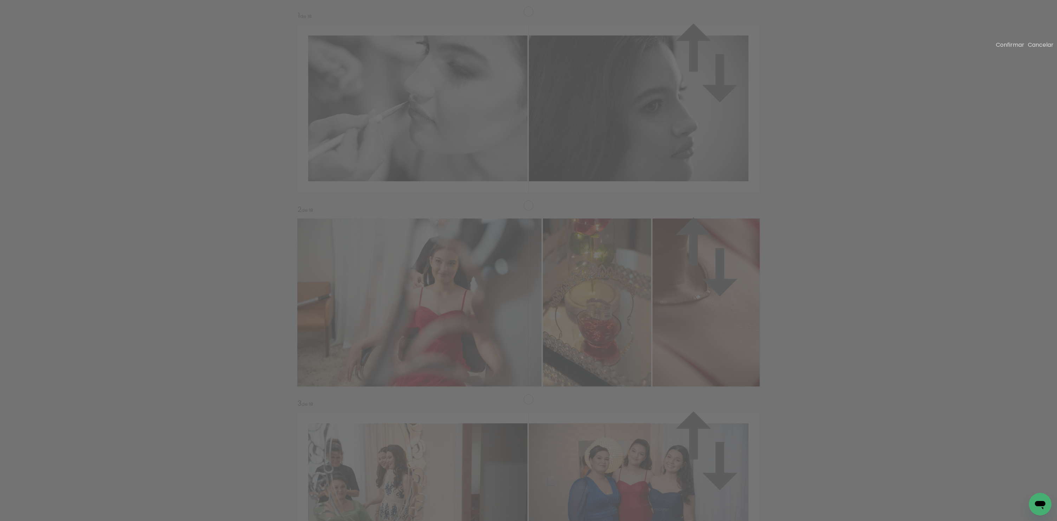
click at [1035, 45] on paper-button "Cancelar" at bounding box center [1041, 45] width 26 height 8
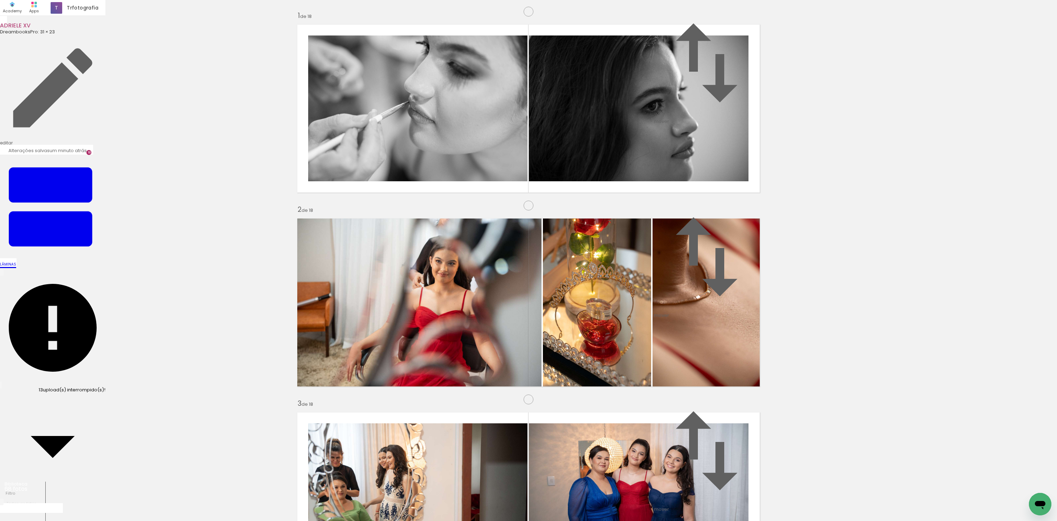
drag, startPoint x: 715, startPoint y: 212, endPoint x: 748, endPoint y: 236, distance: 41.5
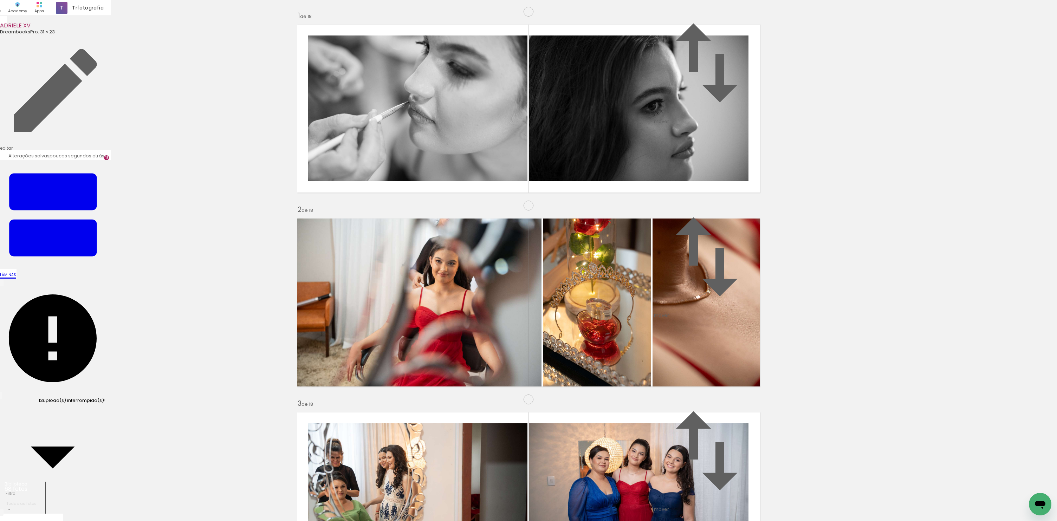
scroll to position [3141, 0]
drag, startPoint x: 615, startPoint y: 451, endPoint x: 602, endPoint y: 440, distance: 17.5
click at [602, 440] on quentale-workspace at bounding box center [528, 260] width 1057 height 521
drag, startPoint x: 674, startPoint y: 498, endPoint x: 511, endPoint y: 237, distance: 307.5
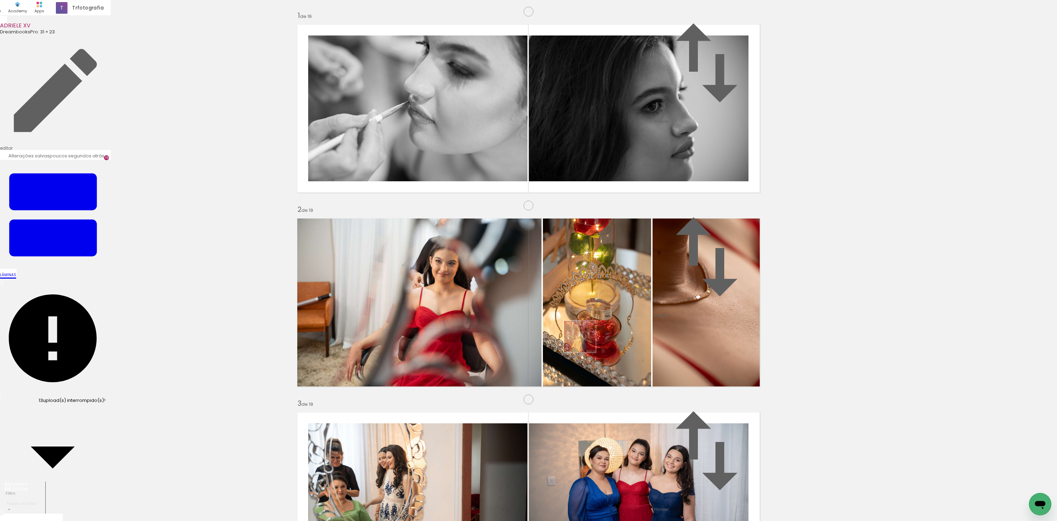
click at [511, 237] on quentale-workspace at bounding box center [528, 260] width 1057 height 521
drag, startPoint x: 585, startPoint y: 256, endPoint x: 832, endPoint y: 213, distance: 251.0
click at [650, 298] on quentale-workspace at bounding box center [528, 260] width 1057 height 521
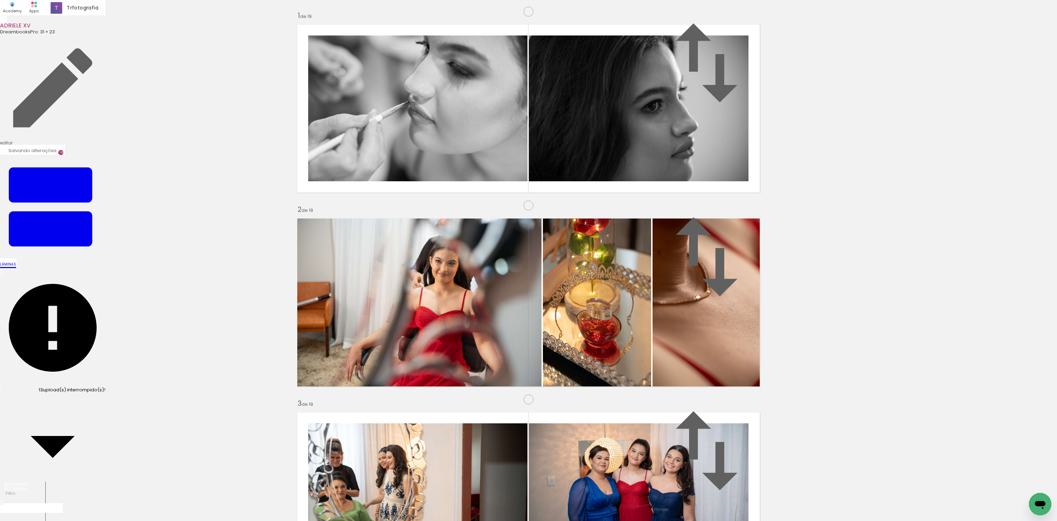
scroll to position [0, 1639]
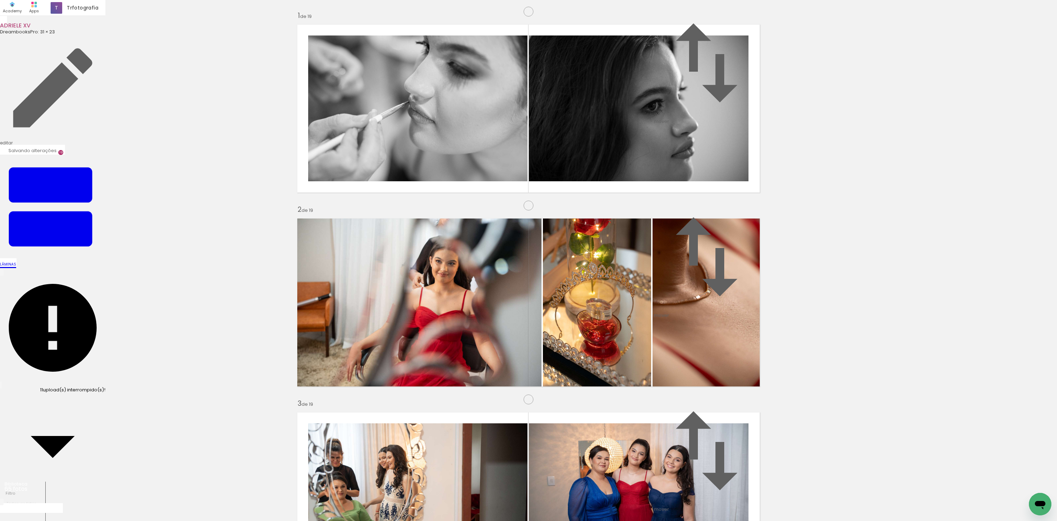
scroll to position [0, 1561]
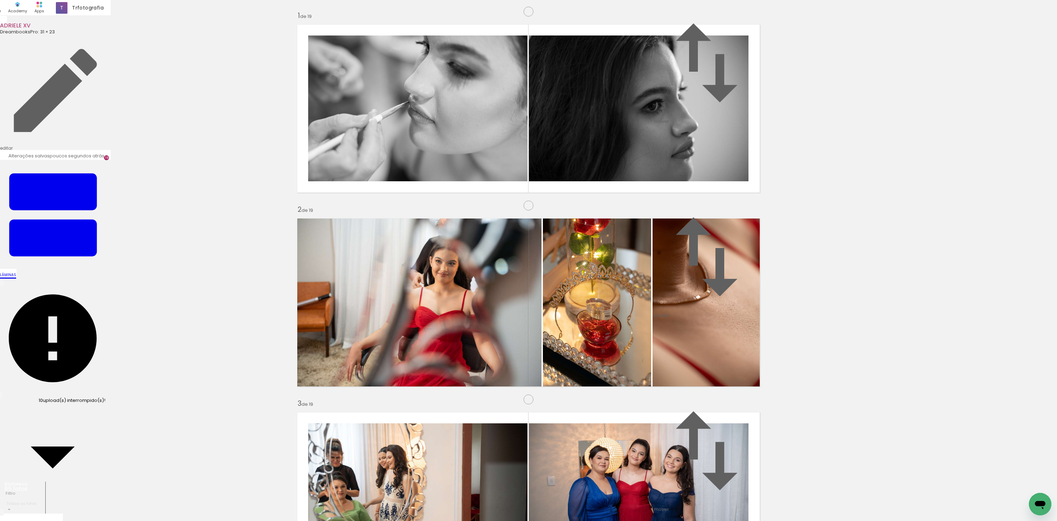
drag, startPoint x: 622, startPoint y: 481, endPoint x: 630, endPoint y: 480, distance: 8.1
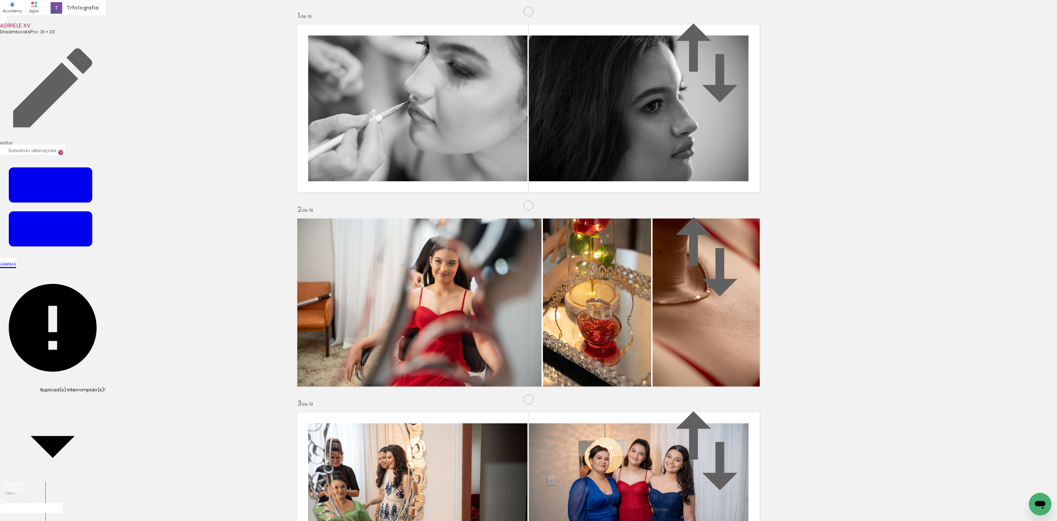
scroll to position [0, 1482]
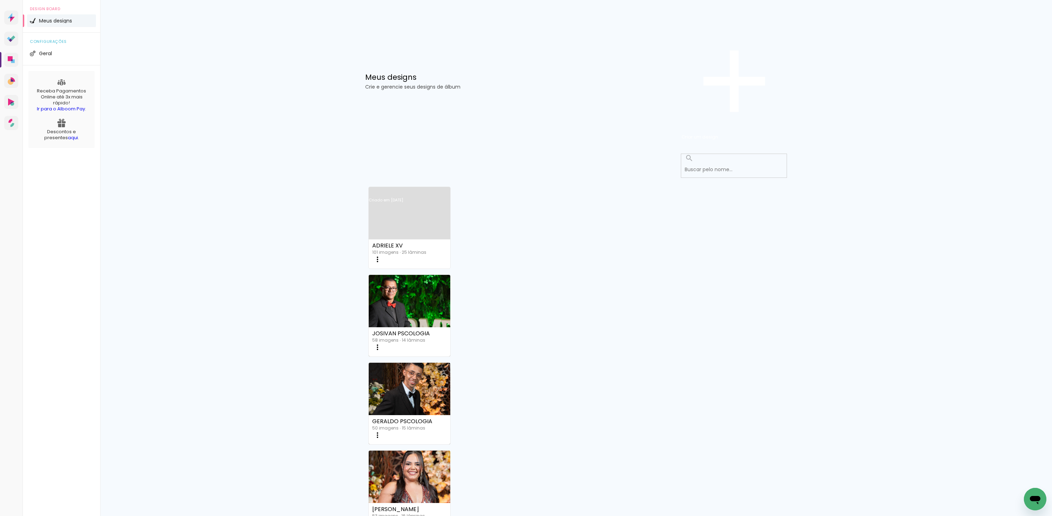
click at [410, 239] on div "ADRIELE XV 101 imagens ∙ 25 lâminas Abrir Fazer uma cópia Excluir" at bounding box center [410, 253] width 82 height 29
click at [9, 42] on icon at bounding box center [11, 40] width 4 height 4
